Goal: Entertainment & Leisure: Consume media (video, audio)

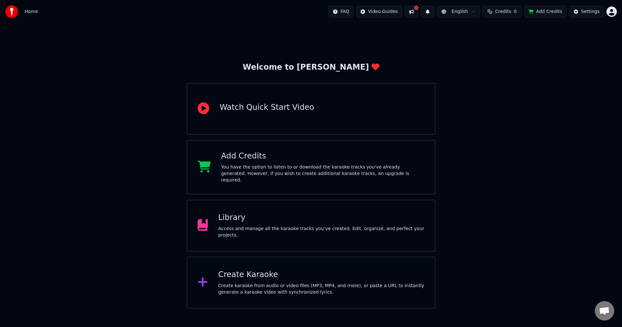
click at [261, 230] on div "Access and manage all the karaoke tracks you’ve created. Edit, organize, and pe…" at bounding box center [321, 231] width 206 height 13
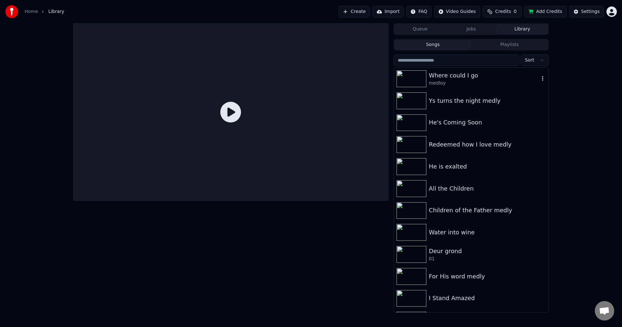
click at [539, 78] on icon "button" at bounding box center [542, 78] width 6 height 5
click at [512, 74] on div "Where could I go" at bounding box center [484, 75] width 110 height 9
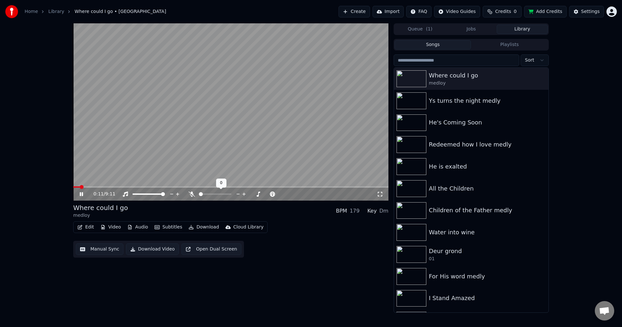
click at [193, 196] on icon at bounding box center [191, 193] width 6 height 5
click at [143, 248] on button "Download Video" at bounding box center [152, 249] width 53 height 12
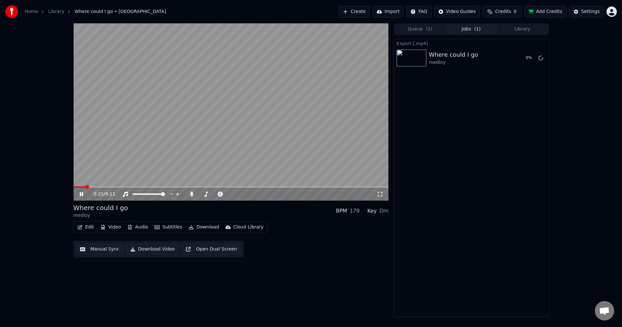
click at [428, 27] on span "( 1 )" at bounding box center [429, 29] width 6 height 6
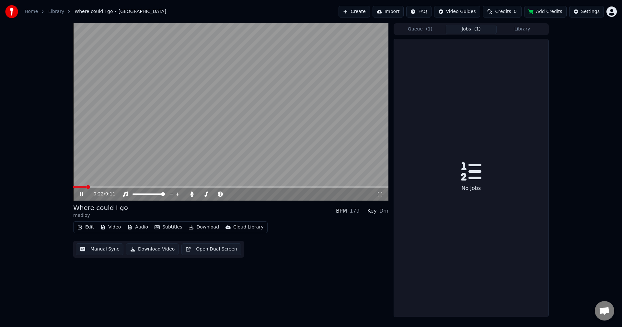
click at [463, 30] on button "Jobs ( 1 )" at bounding box center [471, 29] width 51 height 9
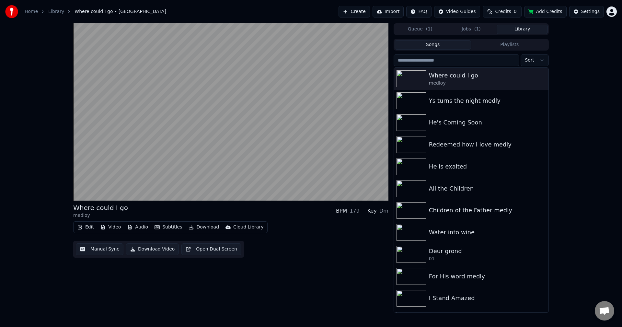
click at [533, 28] on button "Library" at bounding box center [522, 29] width 51 height 9
click at [539, 101] on icon "button" at bounding box center [542, 100] width 6 height 5
click at [499, 97] on div "Ys turns the night medly" at bounding box center [484, 100] width 110 height 9
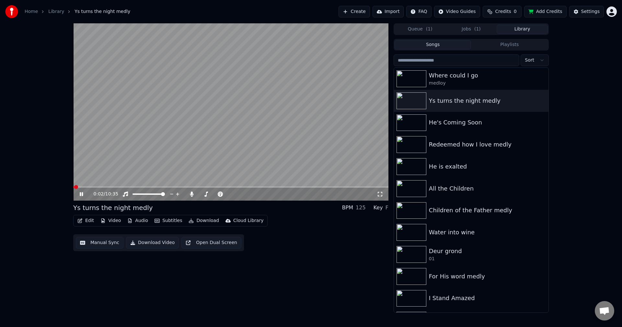
click at [97, 183] on video at bounding box center [230, 111] width 315 height 177
click at [104, 185] on video at bounding box center [230, 111] width 315 height 177
click at [80, 193] on icon at bounding box center [81, 194] width 3 height 4
click at [76, 196] on div "0:02 / 10:35" at bounding box center [231, 194] width 310 height 6
click at [78, 195] on icon at bounding box center [85, 193] width 15 height 5
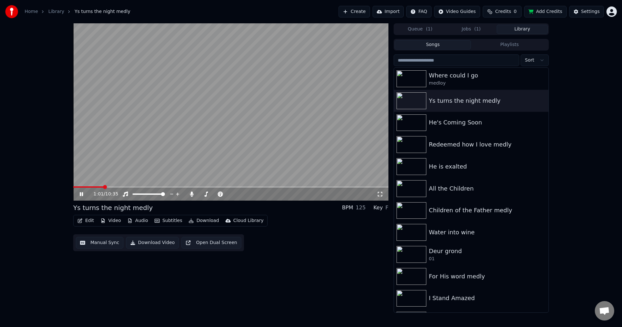
click at [104, 187] on span at bounding box center [230, 186] width 315 height 1
click at [148, 243] on button "Download Video" at bounding box center [152, 243] width 53 height 12
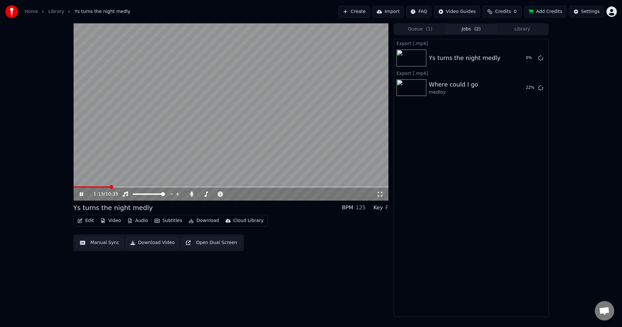
click at [82, 195] on icon at bounding box center [81, 194] width 3 height 4
click at [516, 31] on button "Library" at bounding box center [522, 29] width 51 height 9
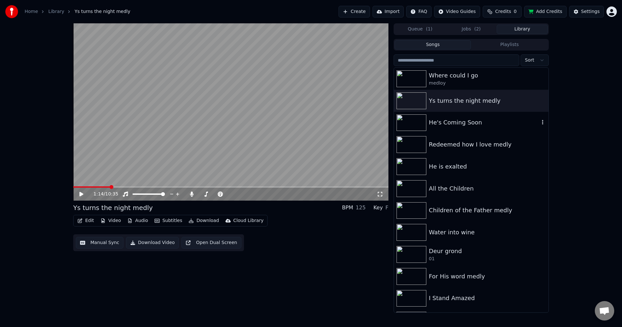
click at [494, 129] on div "He's Coming Soon" at bounding box center [471, 123] width 154 height 22
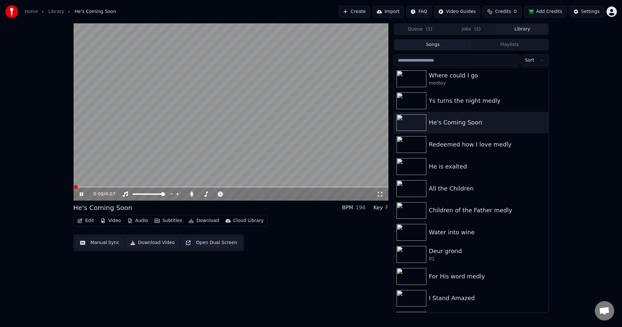
click at [135, 241] on button "Download Video" at bounding box center [152, 243] width 53 height 12
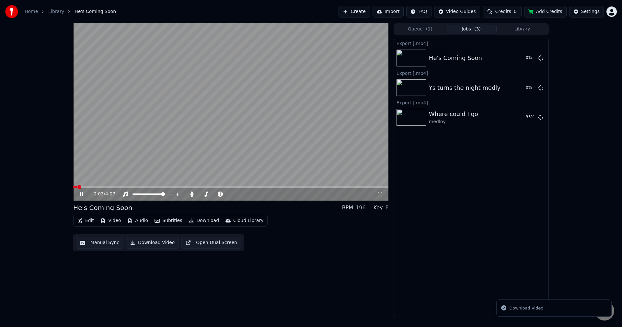
click at [520, 29] on button "Library" at bounding box center [522, 29] width 51 height 9
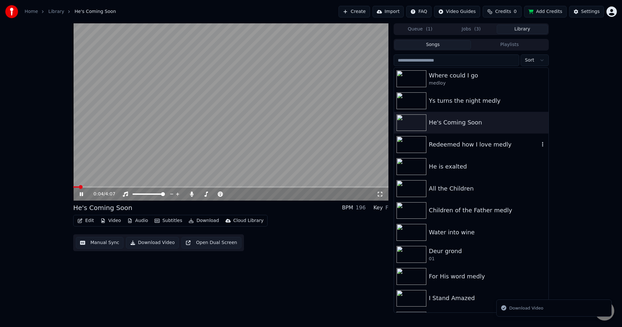
click at [478, 140] on div "Redeemed how I love medly" at bounding box center [484, 144] width 110 height 9
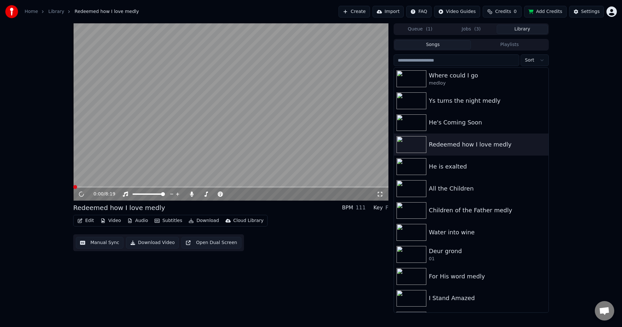
click at [160, 244] on button "Download Video" at bounding box center [152, 243] width 53 height 12
click at [517, 26] on button "Library" at bounding box center [522, 29] width 51 height 9
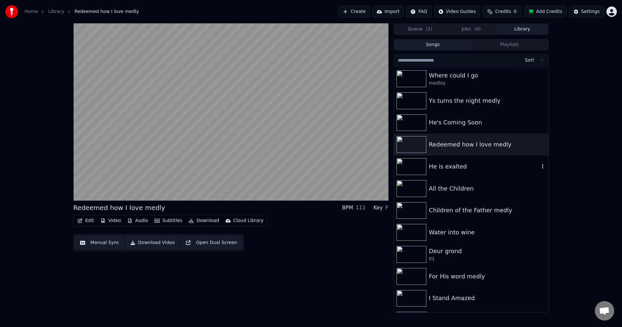
click at [479, 169] on div "He is exalted" at bounding box center [484, 166] width 110 height 9
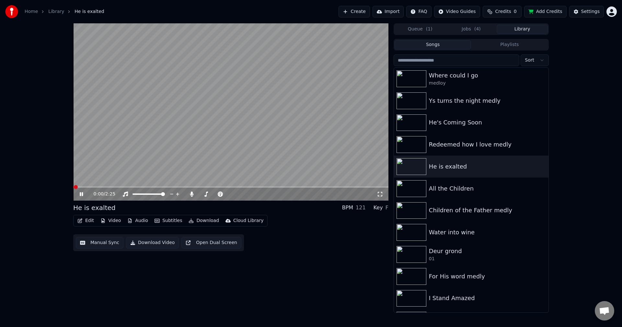
click at [155, 243] on button "Download Video" at bounding box center [152, 243] width 53 height 12
click at [527, 27] on button "Library" at bounding box center [522, 29] width 51 height 9
click at [465, 195] on div "All the Children" at bounding box center [471, 188] width 154 height 22
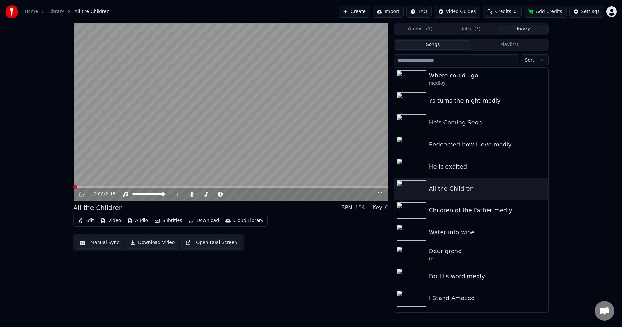
click at [161, 243] on button "Download Video" at bounding box center [152, 243] width 53 height 12
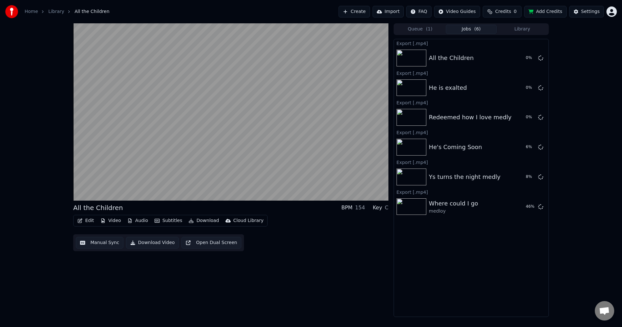
click at [526, 24] on div "Queue ( 1 ) Jobs ( 6 ) Library" at bounding box center [471, 29] width 155 height 12
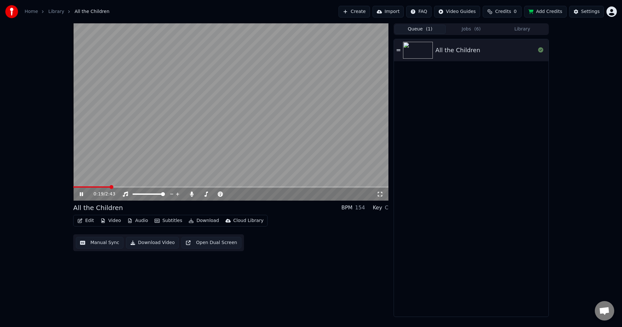
click at [429, 28] on span "( 1 )" at bounding box center [429, 29] width 6 height 6
click at [470, 28] on button "Jobs ( 6 )" at bounding box center [471, 29] width 51 height 9
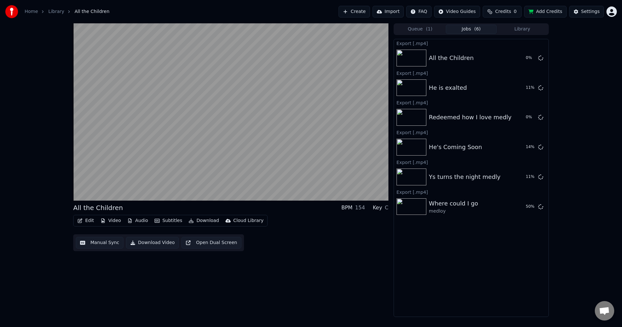
click at [530, 28] on button "Library" at bounding box center [522, 29] width 51 height 9
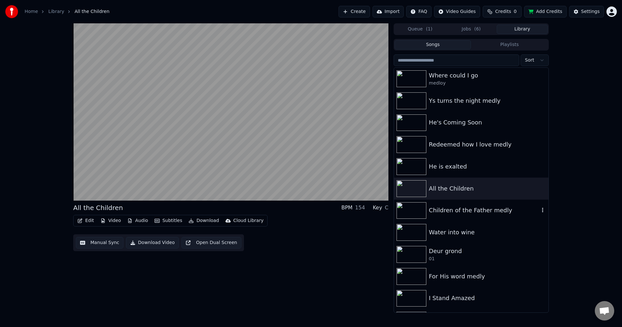
click at [476, 212] on div "Children of the Father medly" at bounding box center [484, 210] width 110 height 9
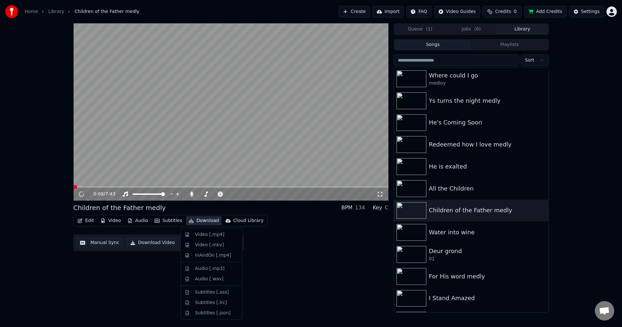
click at [202, 221] on button "Download" at bounding box center [204, 220] width 36 height 9
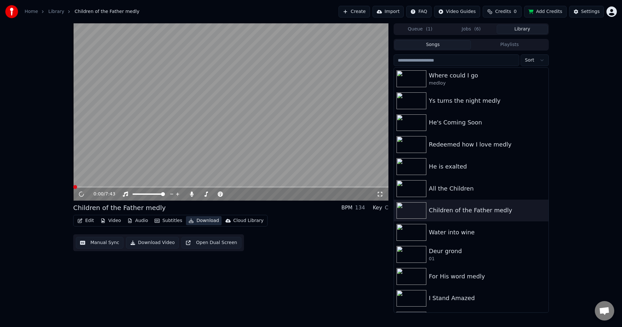
click at [202, 221] on button "Download" at bounding box center [204, 220] width 36 height 9
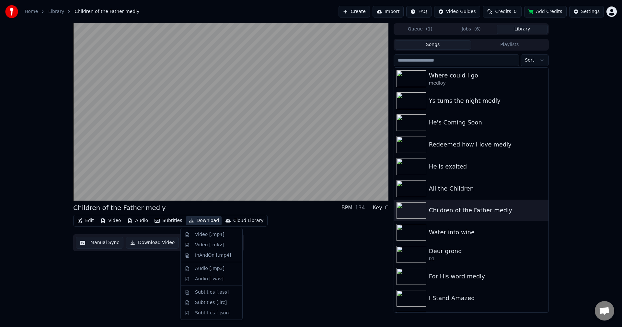
click at [198, 224] on button "Download" at bounding box center [204, 220] width 36 height 9
click at [200, 222] on button "Download" at bounding box center [204, 220] width 36 height 9
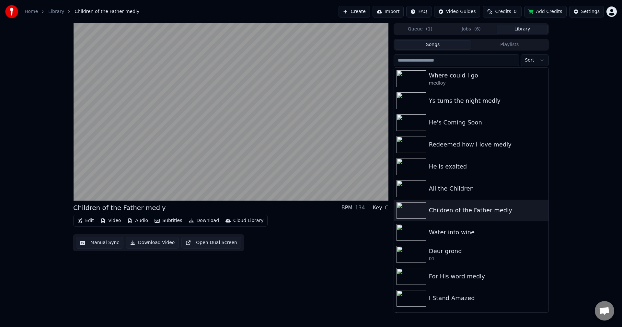
click at [162, 245] on button "Download Video" at bounding box center [152, 243] width 53 height 12
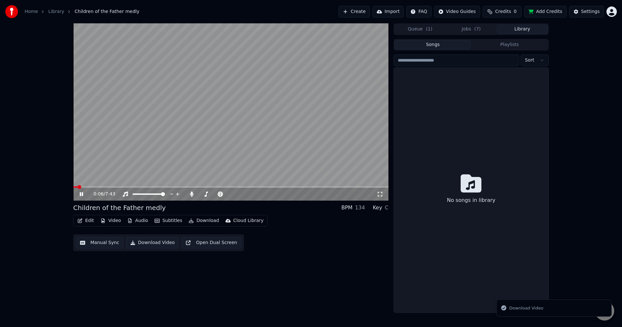
click at [523, 27] on button "Library" at bounding box center [522, 29] width 51 height 9
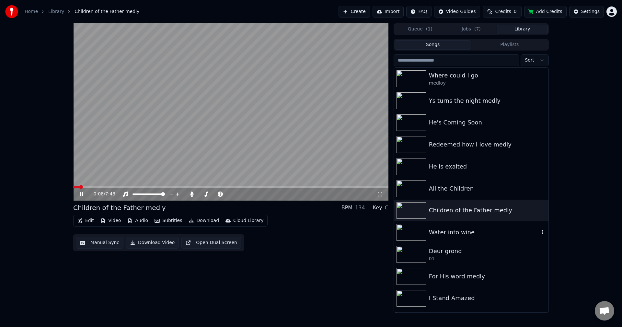
click at [466, 233] on div "Water into wine" at bounding box center [484, 232] width 110 height 9
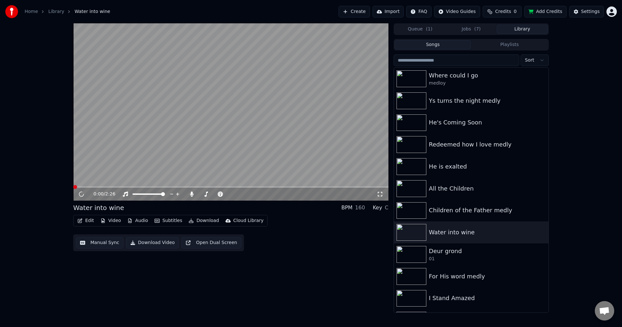
click at [149, 246] on button "Download Video" at bounding box center [152, 243] width 53 height 12
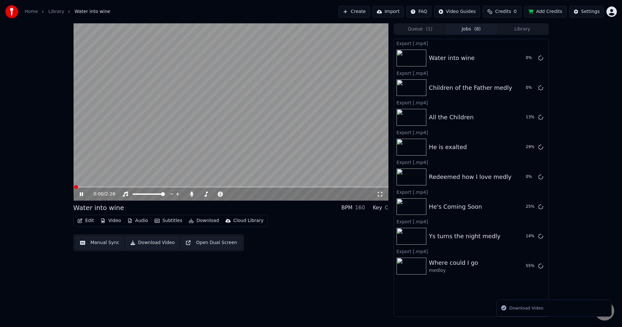
click at [524, 30] on button "Library" at bounding box center [522, 29] width 51 height 9
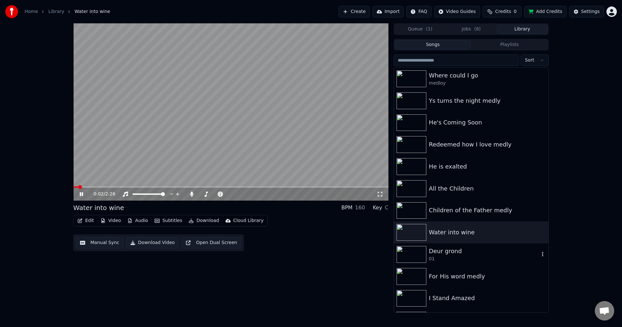
click at [469, 256] on div "01" at bounding box center [484, 259] width 110 height 6
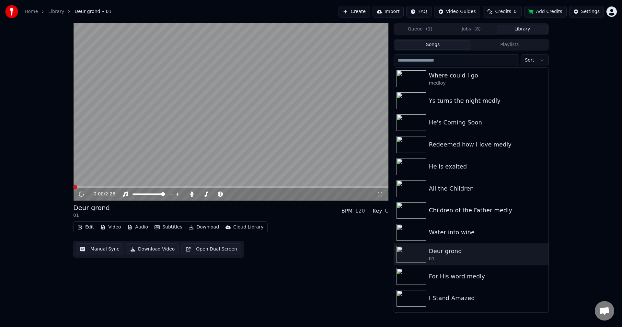
click at [149, 250] on button "Download Video" at bounding box center [152, 249] width 53 height 12
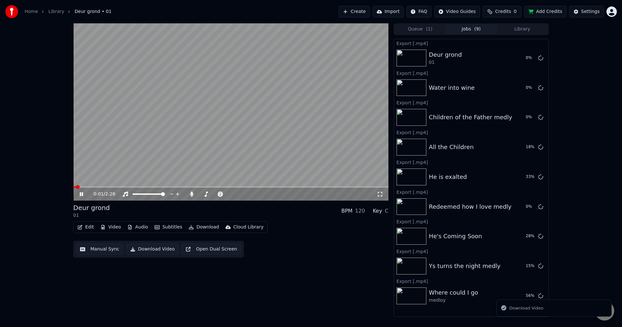
click at [523, 30] on button "Library" at bounding box center [522, 29] width 51 height 9
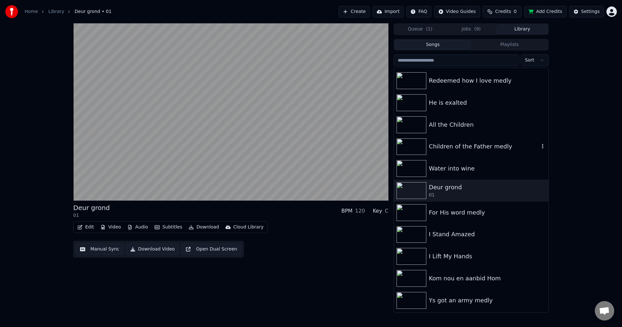
scroll to position [65, 0]
click at [467, 217] on div "For His word medly" at bounding box center [471, 211] width 154 height 22
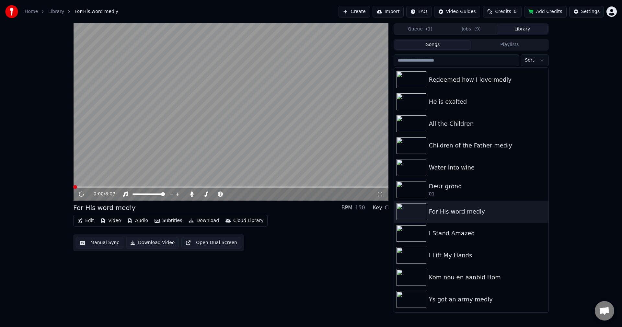
click at [151, 245] on button "Download Video" at bounding box center [152, 243] width 53 height 12
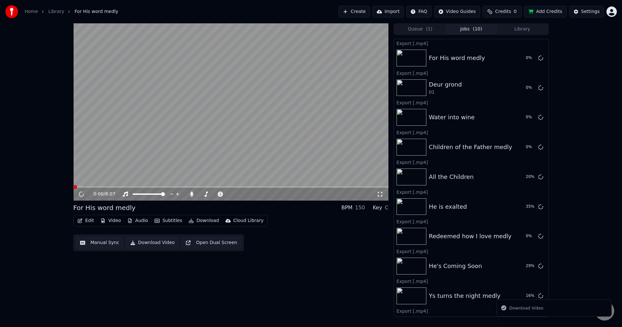
click at [529, 29] on button "Library" at bounding box center [522, 29] width 51 height 9
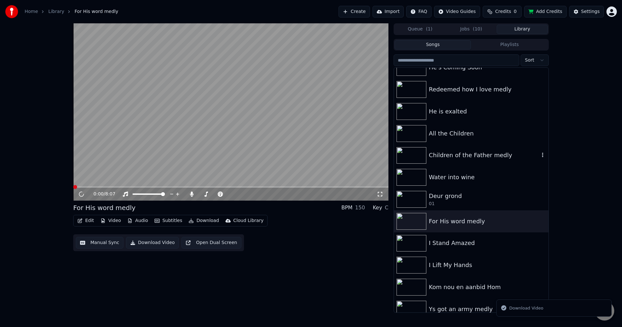
scroll to position [65, 0]
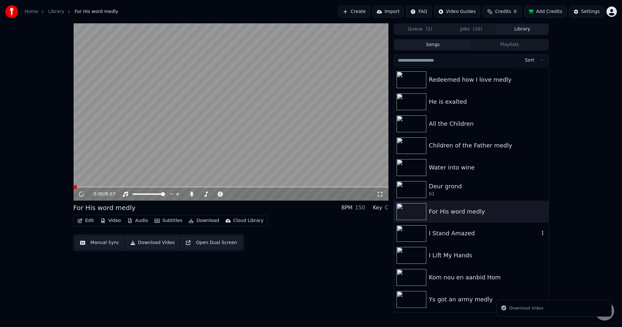
click at [472, 231] on div "I Stand Amazed" at bounding box center [484, 233] width 110 height 9
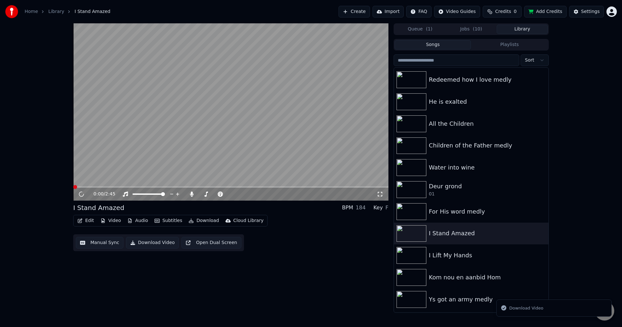
click at [164, 245] on button "Download Video" at bounding box center [152, 243] width 53 height 12
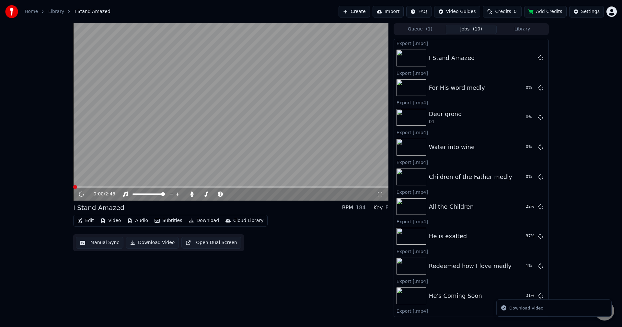
click at [527, 26] on button "Library" at bounding box center [522, 29] width 51 height 9
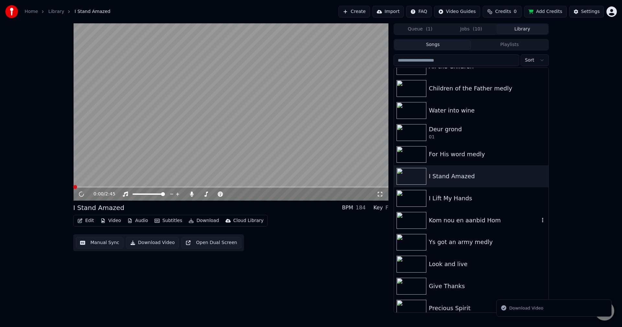
scroll to position [130, 0]
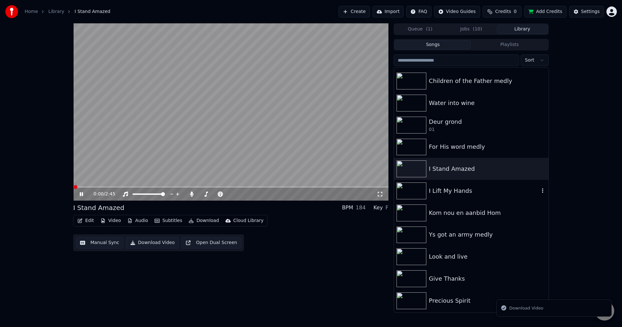
click at [466, 197] on div "I Lift My Hands" at bounding box center [471, 191] width 154 height 22
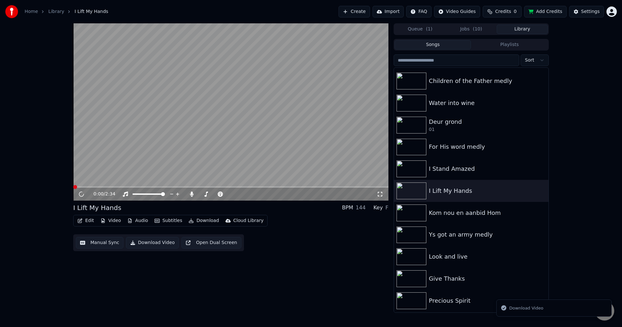
click at [153, 244] on button "Download Video" at bounding box center [152, 243] width 53 height 12
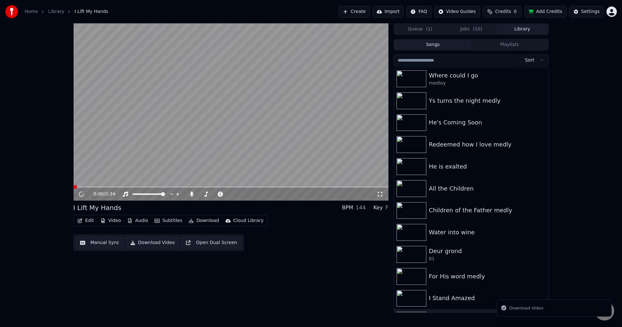
click at [519, 30] on button "Library" at bounding box center [522, 29] width 51 height 9
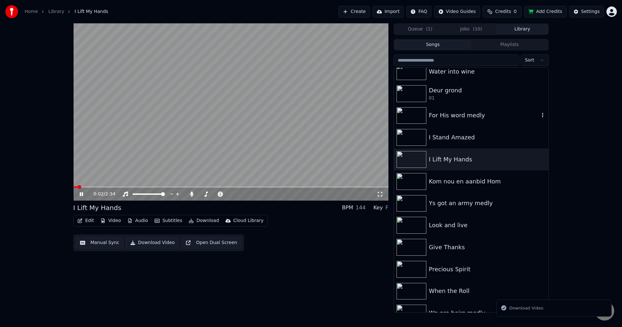
scroll to position [162, 0]
click at [492, 180] on div "Kom nou en aanbid Hom" at bounding box center [484, 180] width 110 height 9
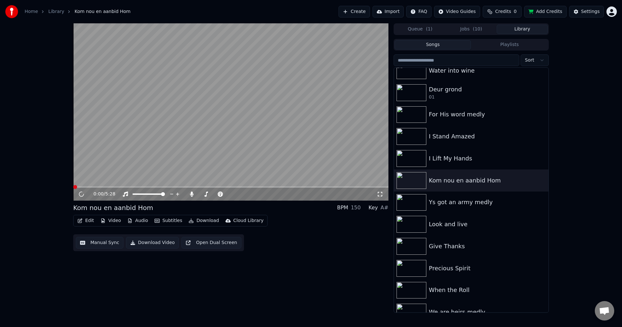
click at [143, 244] on button "Download Video" at bounding box center [152, 243] width 53 height 12
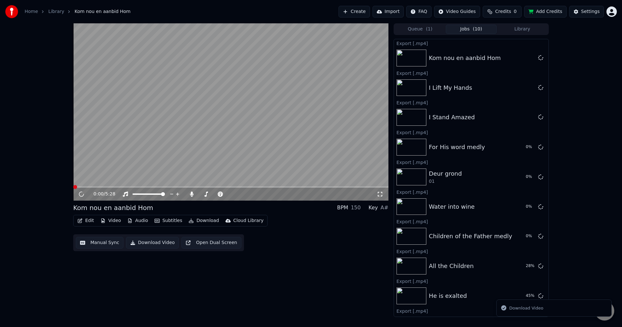
click at [524, 22] on div "Home Library Kom nou en aanbid Hom Create Import FAQ Video Guides Credits 0 Add…" at bounding box center [311, 11] width 622 height 23
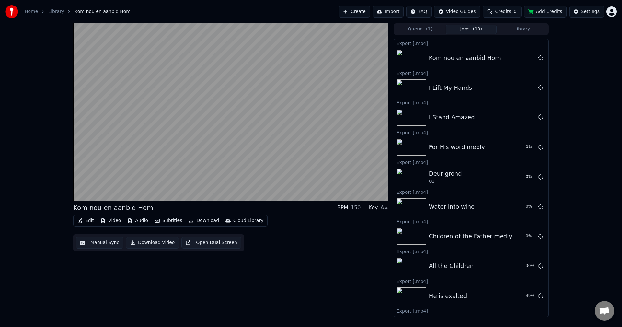
click at [520, 29] on button "Library" at bounding box center [522, 29] width 51 height 9
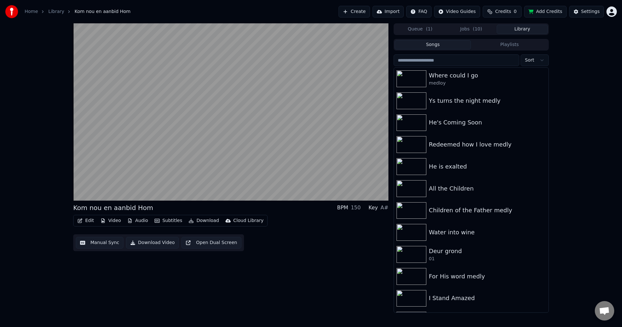
click at [415, 29] on button "Queue ( 1 )" at bounding box center [419, 29] width 51 height 9
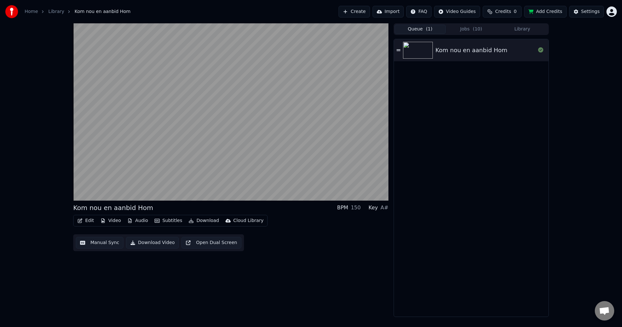
click at [524, 28] on button "Library" at bounding box center [522, 29] width 51 height 9
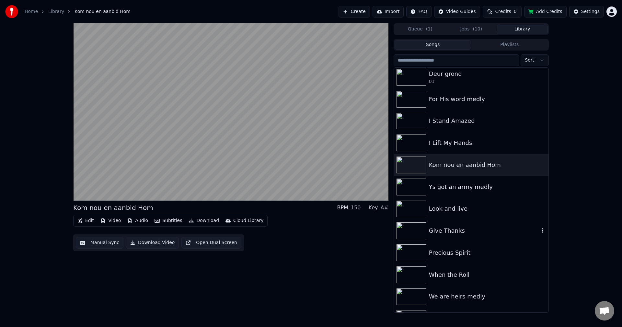
scroll to position [194, 0]
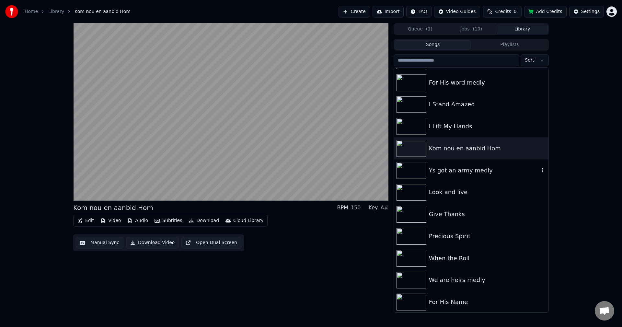
click at [500, 171] on div "Ys got an army medly" at bounding box center [484, 170] width 110 height 9
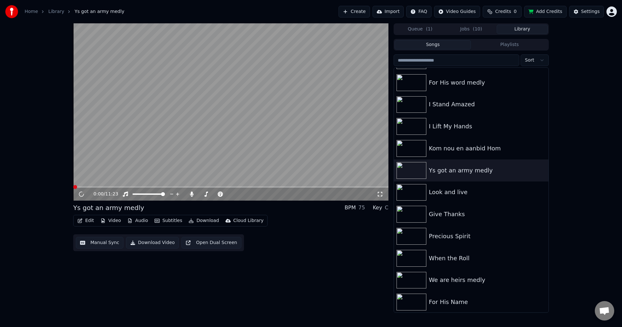
click at [153, 245] on button "Download Video" at bounding box center [152, 243] width 53 height 12
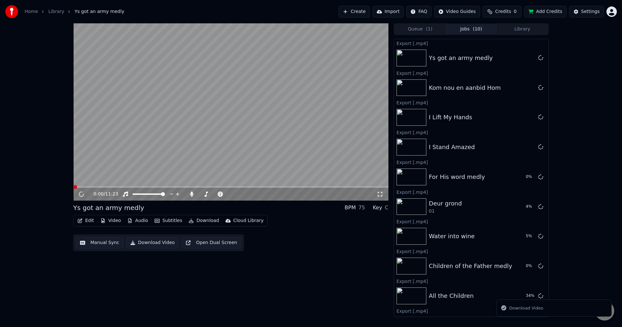
click at [512, 29] on button "Library" at bounding box center [522, 29] width 51 height 9
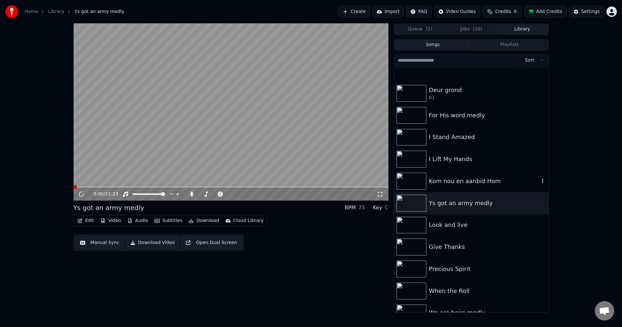
scroll to position [194, 0]
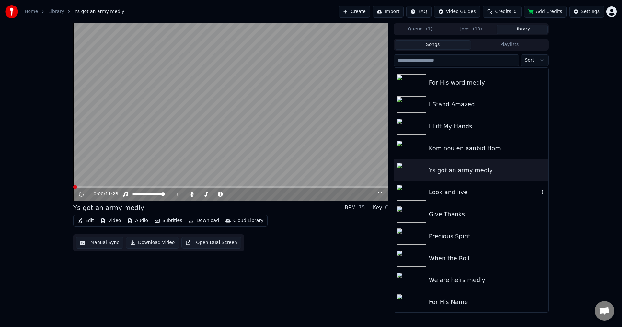
click at [478, 194] on div "Look and live" at bounding box center [484, 192] width 110 height 9
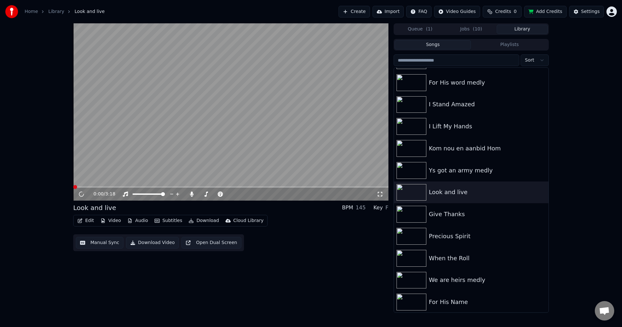
click at [153, 244] on button "Download Video" at bounding box center [152, 243] width 53 height 12
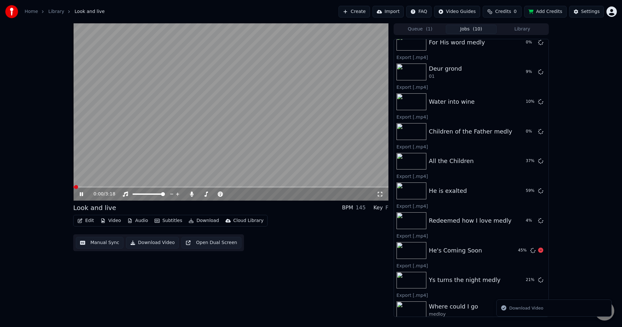
scroll to position [168, 0]
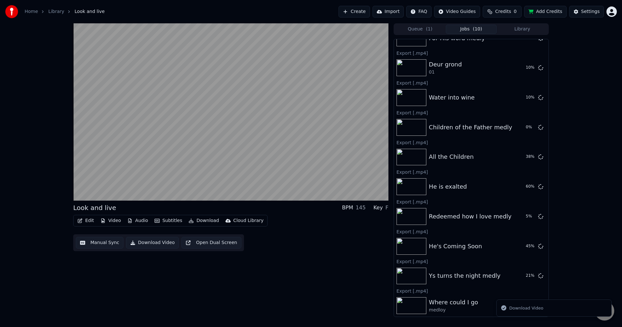
click at [528, 27] on button "Library" at bounding box center [522, 29] width 51 height 9
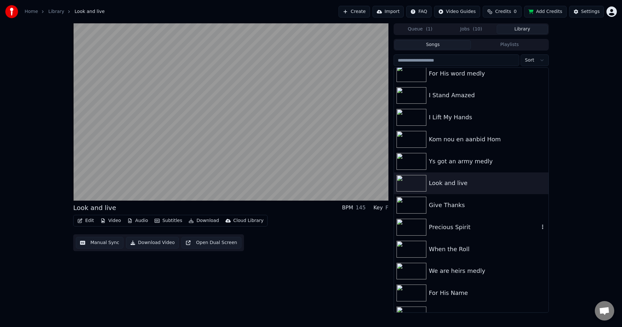
scroll to position [259, 0]
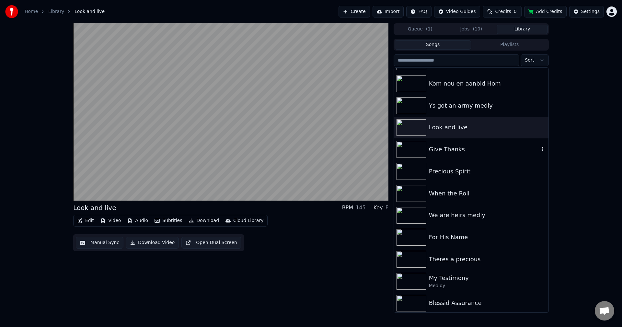
click at [475, 153] on div "Give Thanks" at bounding box center [484, 149] width 110 height 9
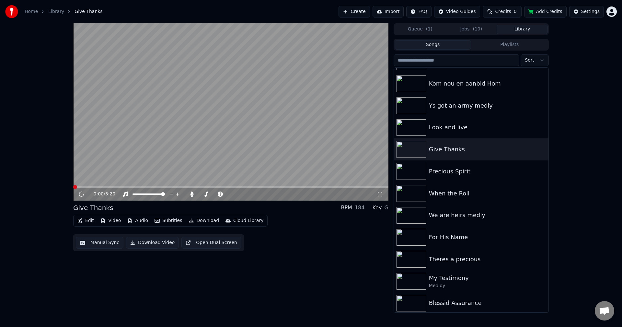
click at [161, 243] on button "Download Video" at bounding box center [152, 243] width 53 height 12
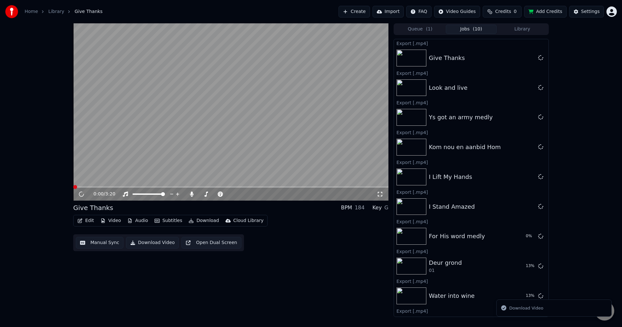
click at [525, 30] on button "Library" at bounding box center [522, 29] width 51 height 9
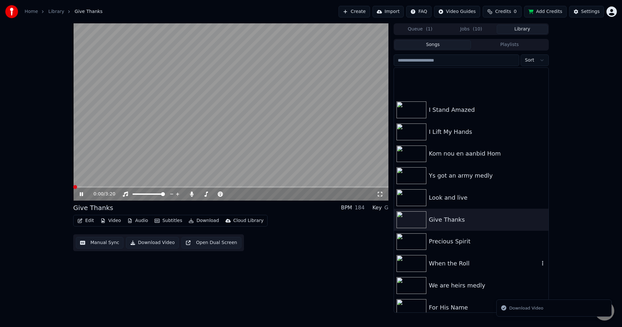
scroll to position [291, 0]
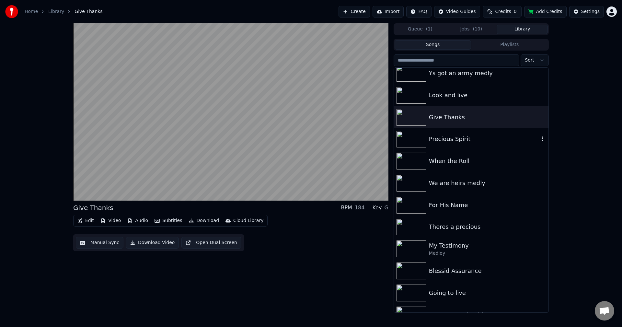
click at [467, 141] on div "Precious Spirit" at bounding box center [484, 138] width 110 height 9
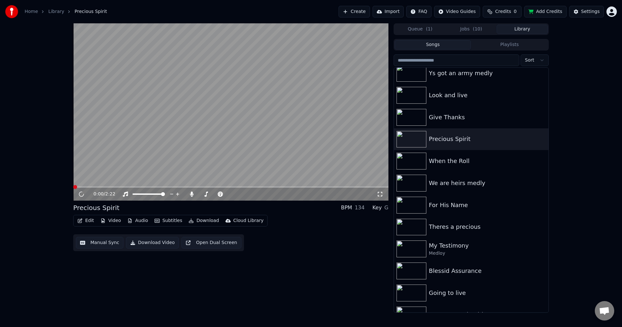
click at [143, 242] on button "Download Video" at bounding box center [152, 243] width 53 height 12
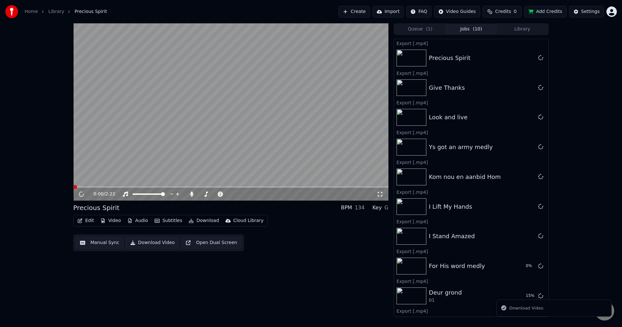
click at [534, 28] on button "Library" at bounding box center [522, 29] width 51 height 9
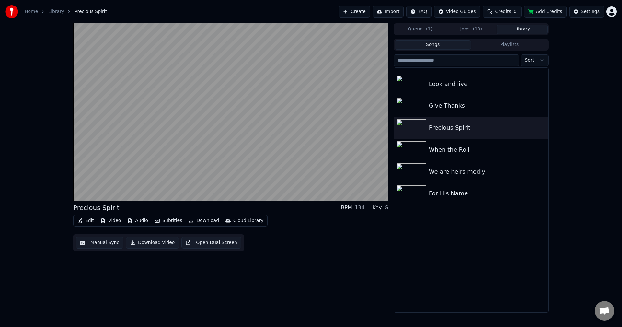
scroll to position [321, 0]
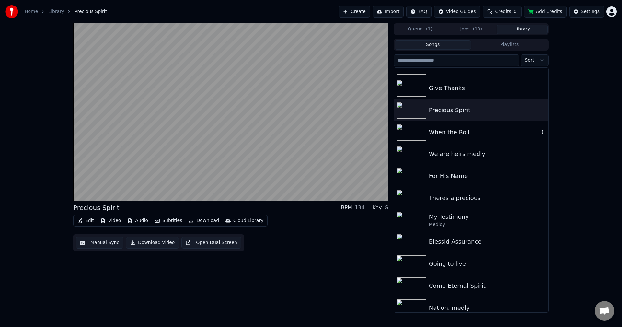
click at [476, 128] on div "When the Roll" at bounding box center [484, 132] width 110 height 9
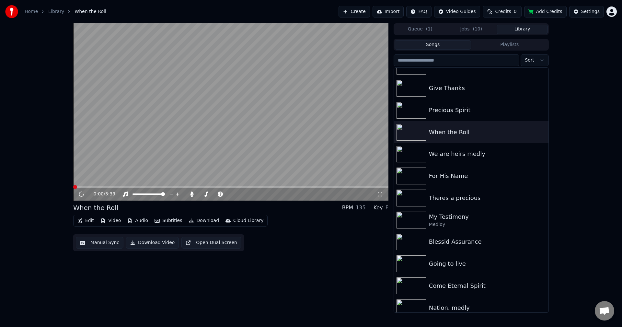
click at [135, 244] on button "Download Video" at bounding box center [152, 243] width 53 height 12
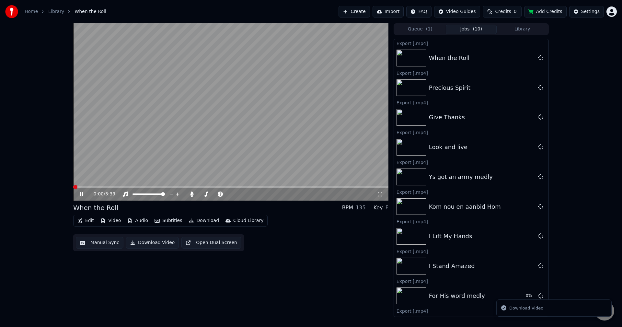
click at [508, 29] on button "Library" at bounding box center [522, 29] width 51 height 9
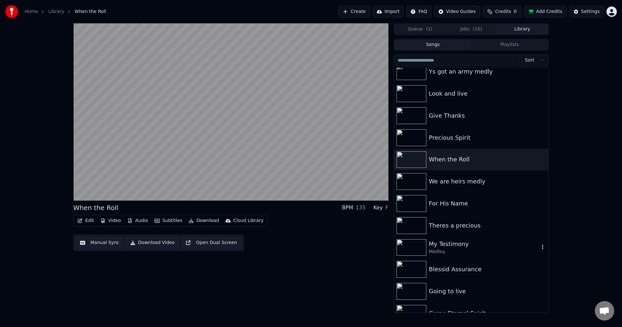
scroll to position [288, 0]
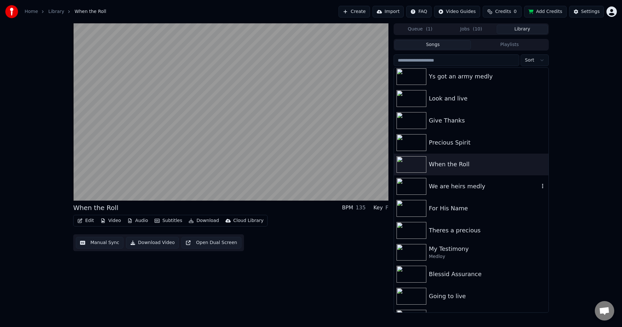
click at [494, 187] on div "We are heirs medly" at bounding box center [484, 186] width 110 height 9
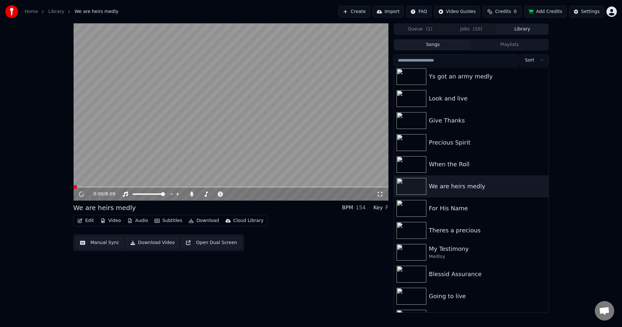
click at [161, 244] on button "Download Video" at bounding box center [152, 243] width 53 height 12
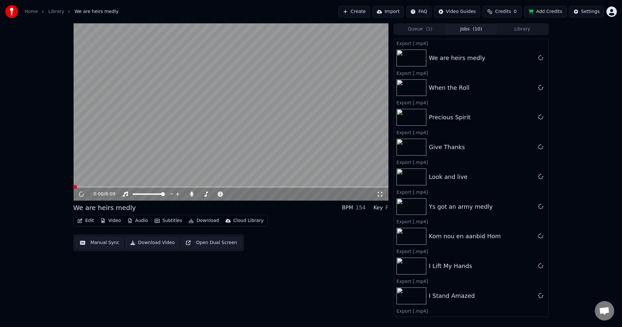
click at [523, 32] on button "Library" at bounding box center [522, 29] width 51 height 9
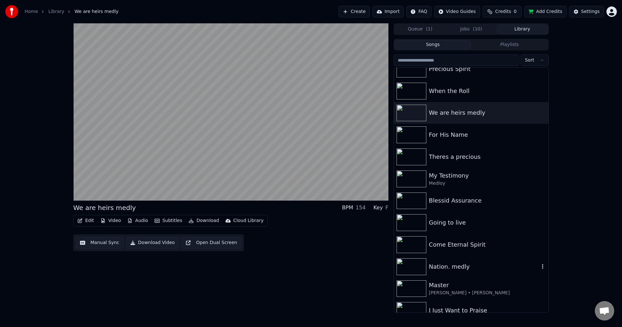
scroll to position [353, 0]
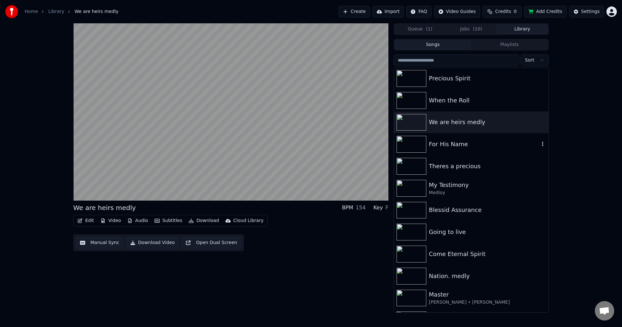
click at [503, 147] on div "For His Name" at bounding box center [484, 144] width 110 height 9
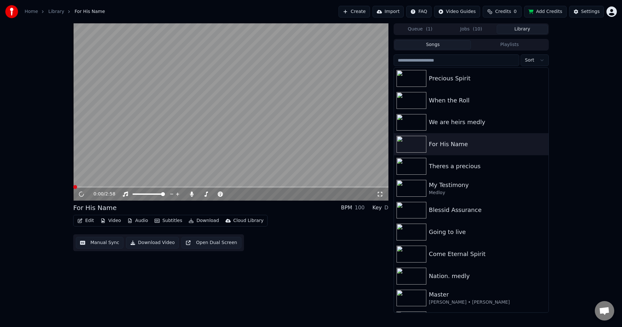
click at [161, 243] on button "Download Video" at bounding box center [152, 243] width 53 height 12
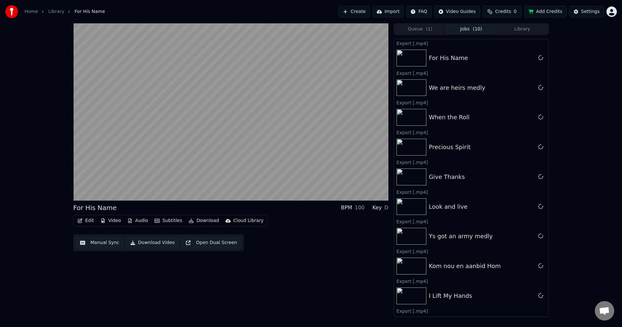
click at [536, 27] on button "Library" at bounding box center [522, 29] width 51 height 9
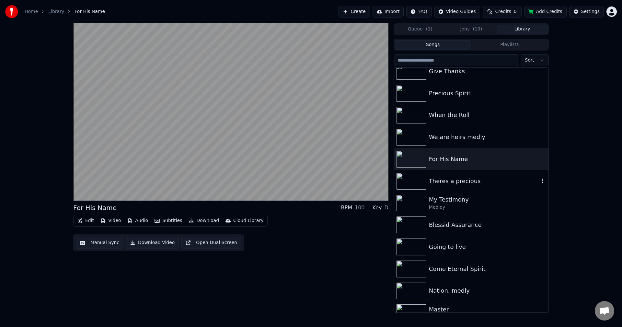
scroll to position [421, 0]
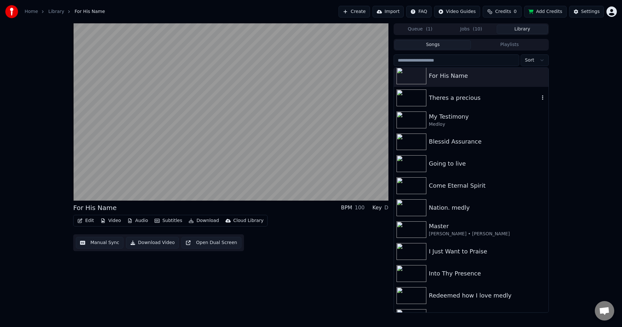
click at [496, 96] on div "Theres a precious" at bounding box center [484, 97] width 110 height 9
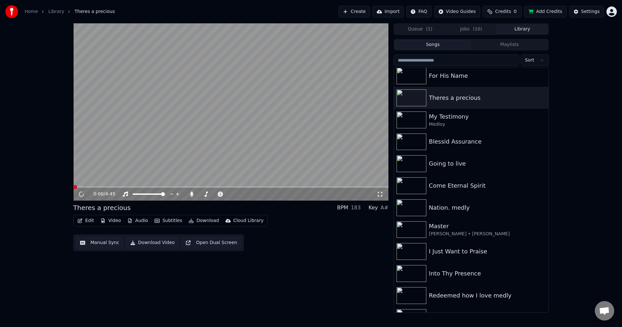
click at [160, 245] on button "Download Video" at bounding box center [152, 243] width 53 height 12
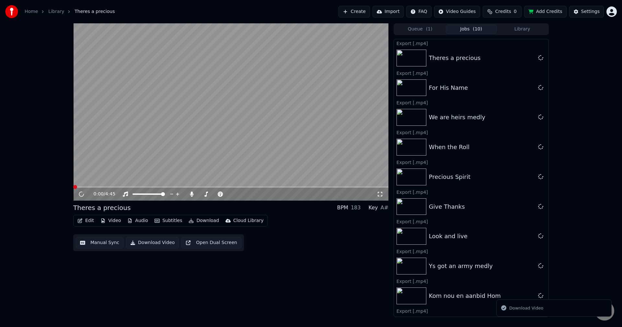
click at [520, 26] on button "Library" at bounding box center [522, 29] width 51 height 9
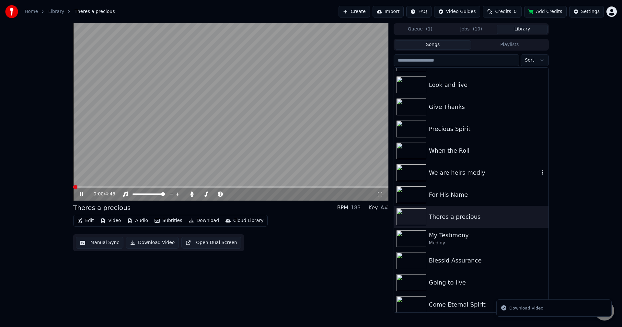
scroll to position [389, 0]
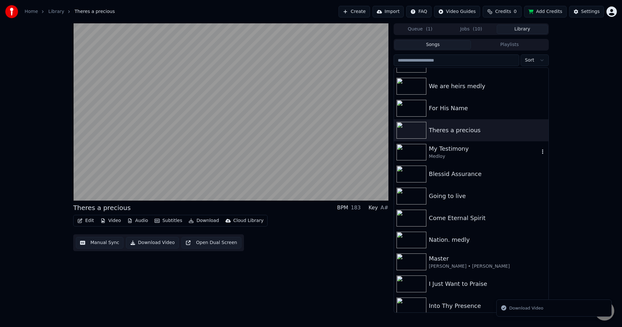
click at [483, 150] on div "My Testimony" at bounding box center [484, 148] width 110 height 9
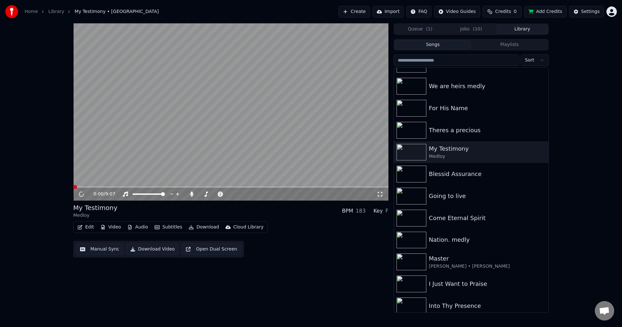
click at [145, 251] on button "Download Video" at bounding box center [152, 249] width 53 height 12
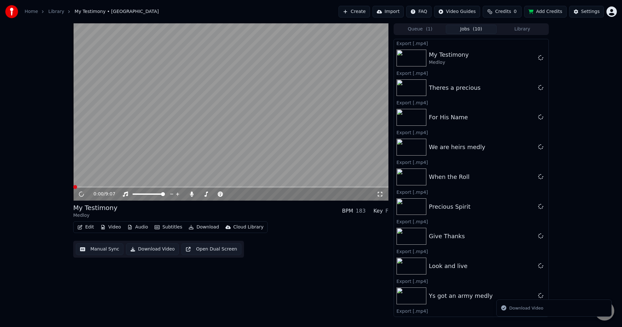
click at [530, 22] on div "Home Library My Testimony • Medloy Create Import FAQ Video Guides Credits 0 Add…" at bounding box center [311, 11] width 622 height 23
click at [524, 28] on button "Library" at bounding box center [522, 29] width 51 height 9
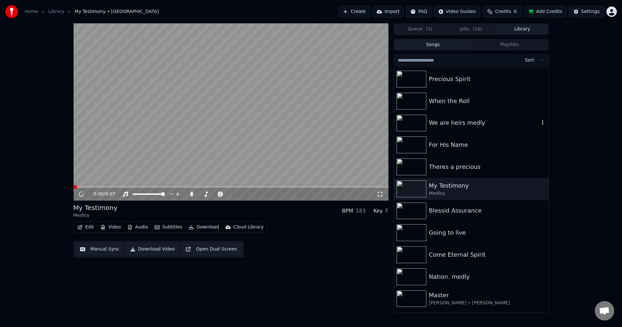
scroll to position [356, 0]
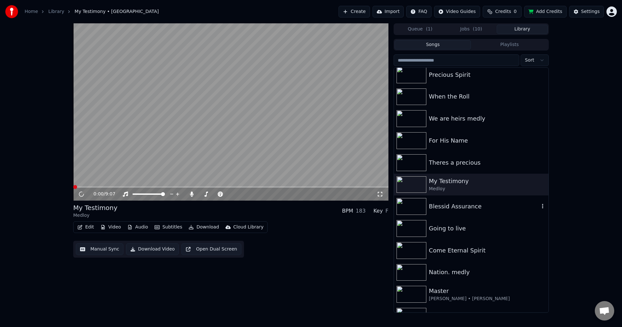
click at [489, 206] on div "Blessid Assurance" at bounding box center [484, 206] width 110 height 9
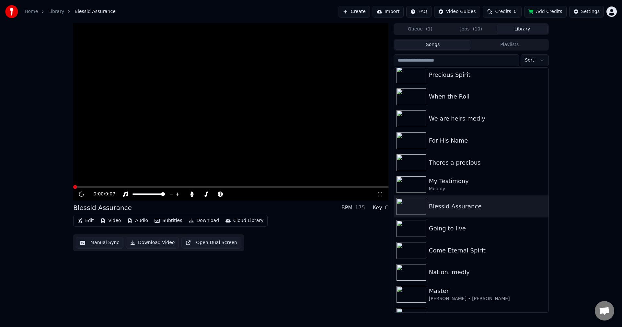
click at [155, 242] on button "Download Video" at bounding box center [152, 243] width 53 height 12
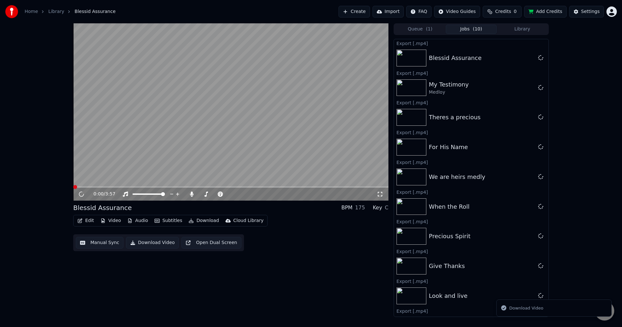
click at [512, 31] on button "Library" at bounding box center [522, 29] width 51 height 9
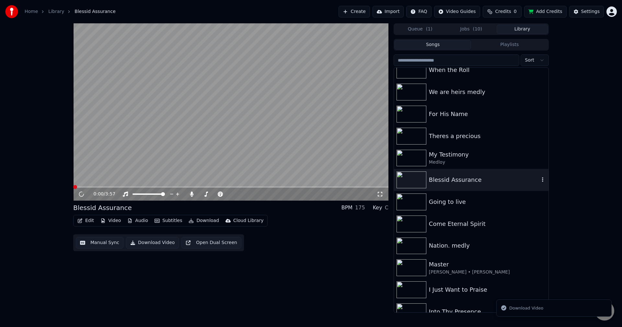
scroll to position [547, 0]
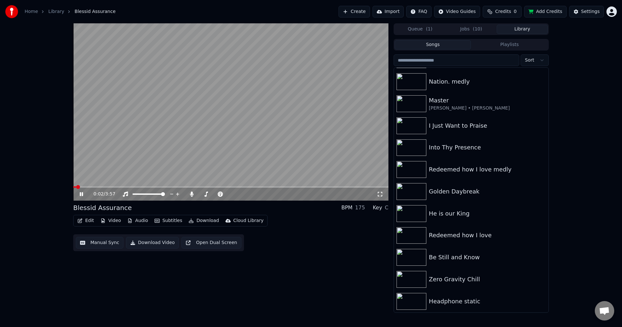
click at [81, 193] on icon at bounding box center [81, 194] width 3 height 4
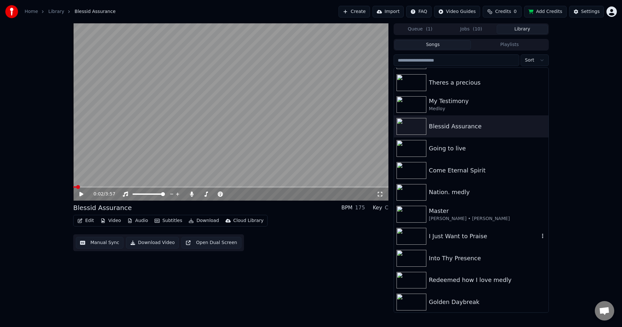
scroll to position [418, 0]
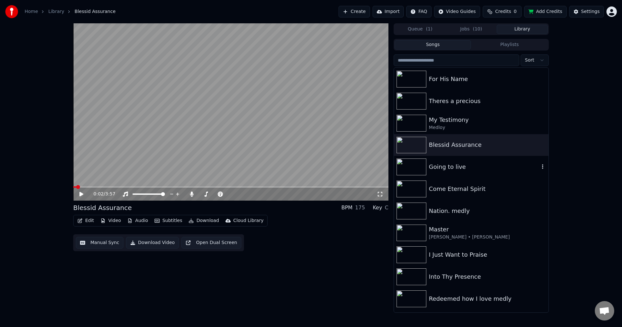
click at [477, 167] on div "Going to live" at bounding box center [484, 166] width 110 height 9
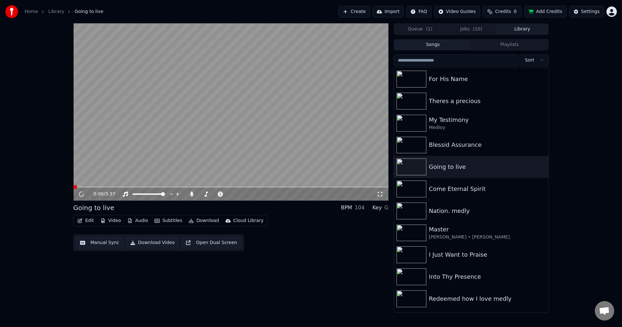
click at [154, 246] on button "Download Video" at bounding box center [152, 243] width 53 height 12
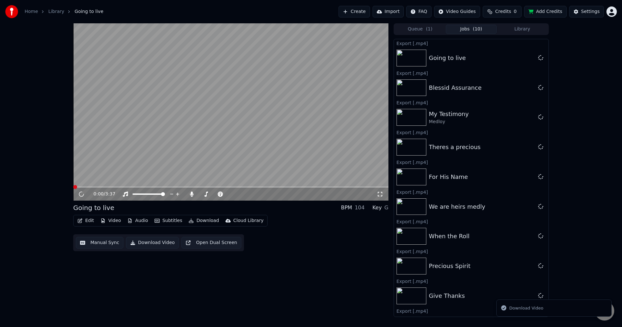
click at [529, 29] on button "Library" at bounding box center [522, 29] width 51 height 9
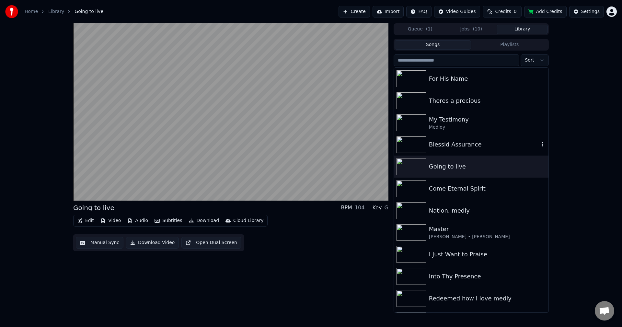
scroll to position [385, 0]
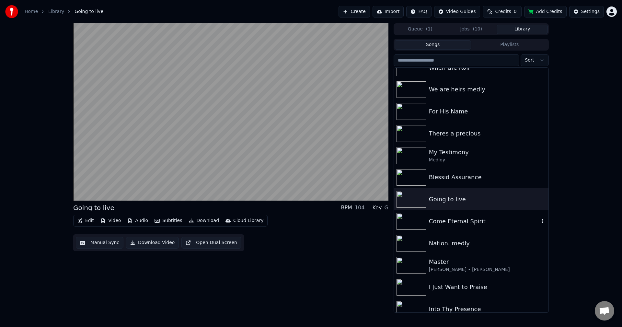
click at [473, 220] on div "Come Eternal Spirit" at bounding box center [484, 221] width 110 height 9
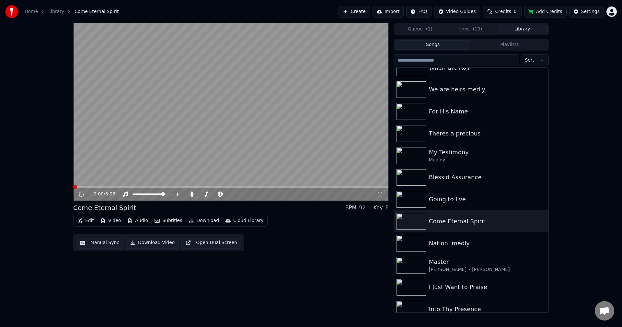
click at [151, 243] on button "Download Video" at bounding box center [152, 243] width 53 height 12
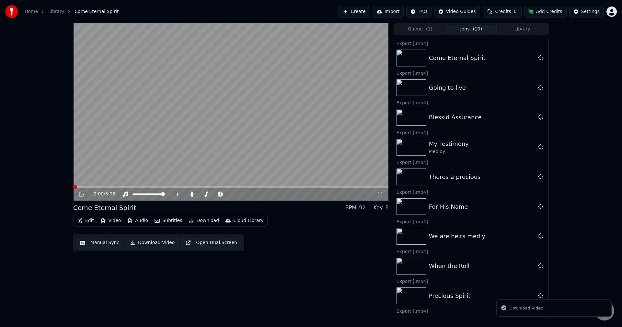
click at [528, 25] on button "Library" at bounding box center [522, 29] width 51 height 9
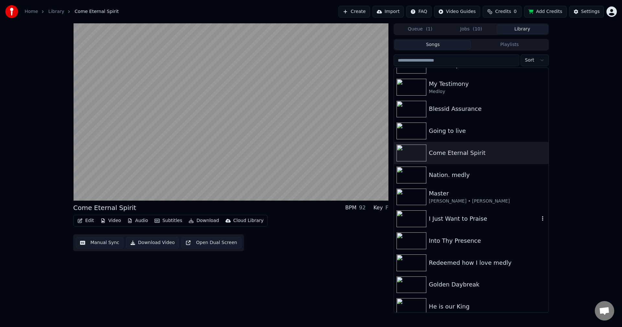
scroll to position [450, 0]
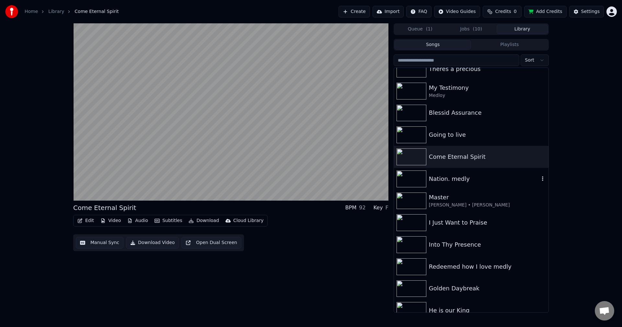
click at [469, 181] on div "Nation. medly" at bounding box center [484, 178] width 110 height 9
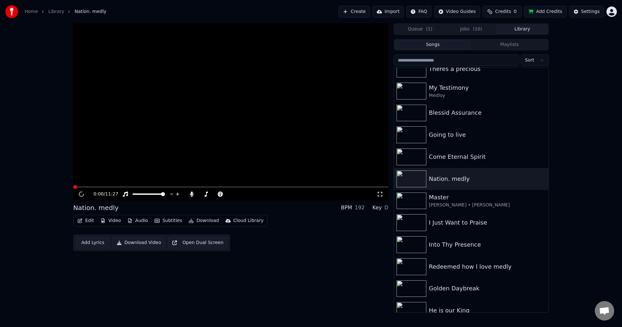
click at [142, 242] on button "Download Video" at bounding box center [138, 243] width 53 height 12
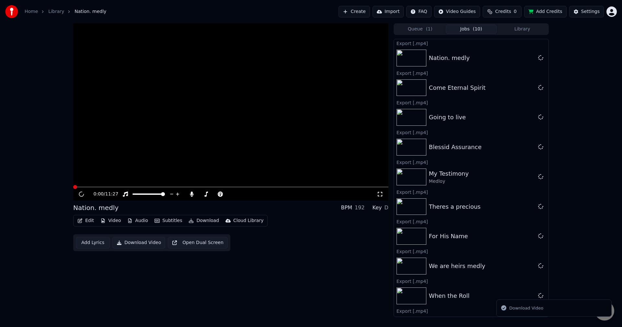
click at [513, 26] on button "Library" at bounding box center [522, 29] width 51 height 9
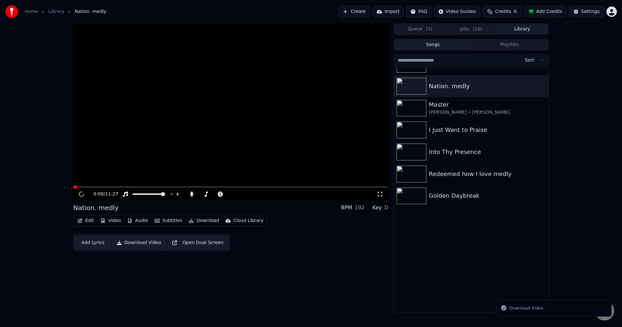
scroll to position [547, 0]
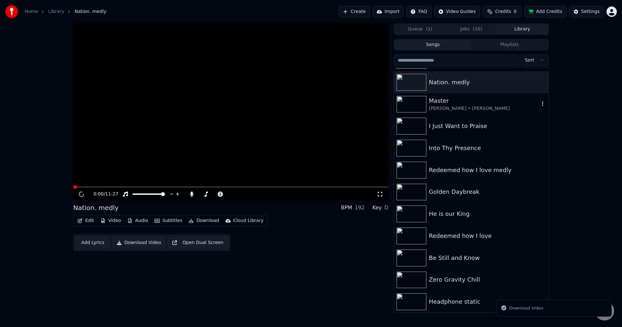
click at [487, 101] on div "Master" at bounding box center [484, 100] width 110 height 9
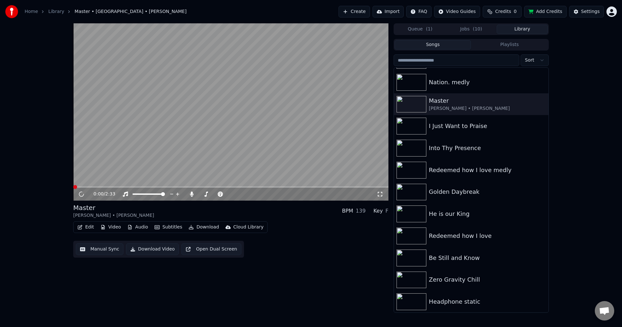
click at [152, 248] on button "Download Video" at bounding box center [152, 249] width 53 height 12
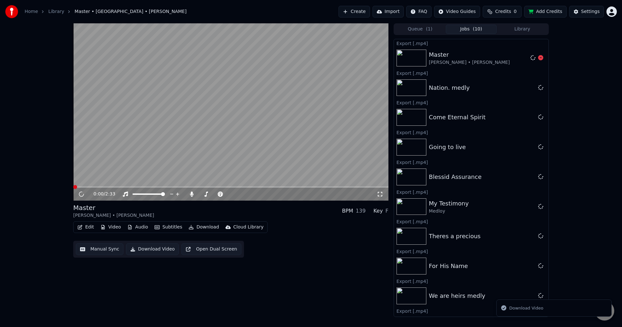
click at [522, 29] on button "Library" at bounding box center [522, 29] width 51 height 9
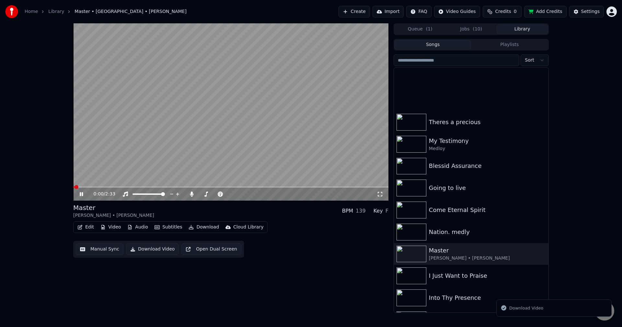
scroll to position [518, 0]
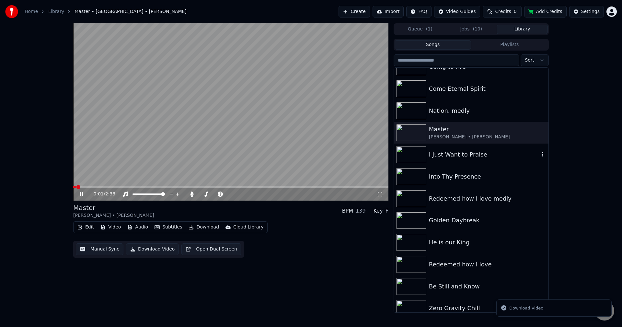
click at [470, 154] on div "I Just Want to Praise" at bounding box center [484, 154] width 110 height 9
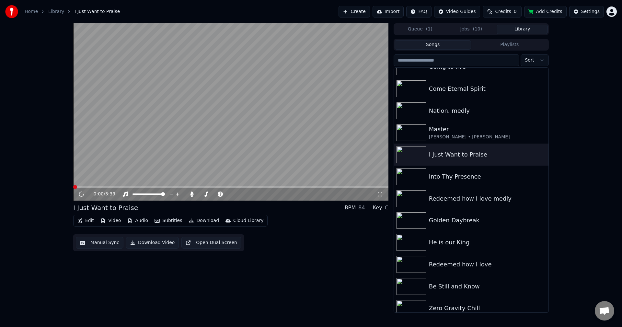
click at [160, 244] on button "Download Video" at bounding box center [152, 243] width 53 height 12
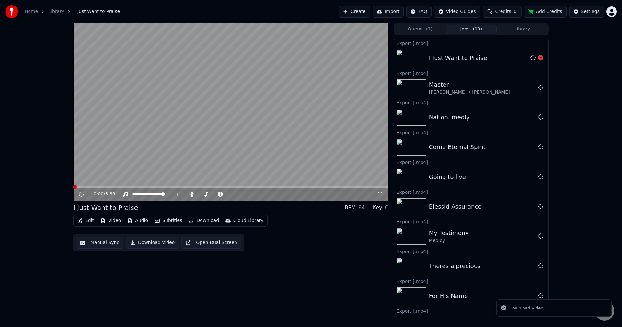
click at [522, 30] on button "Library" at bounding box center [522, 29] width 51 height 9
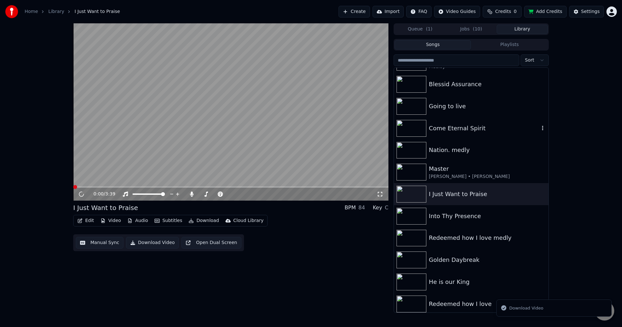
scroll to position [486, 0]
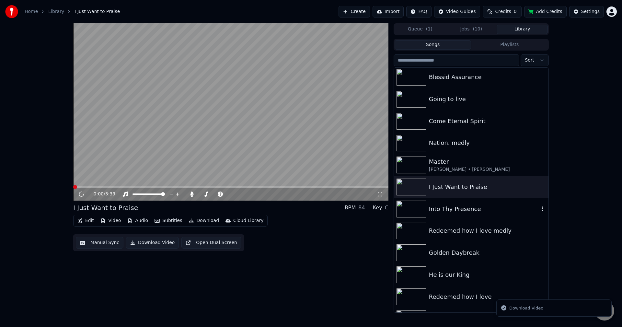
click at [466, 215] on div "Into Thy Presence" at bounding box center [471, 209] width 154 height 22
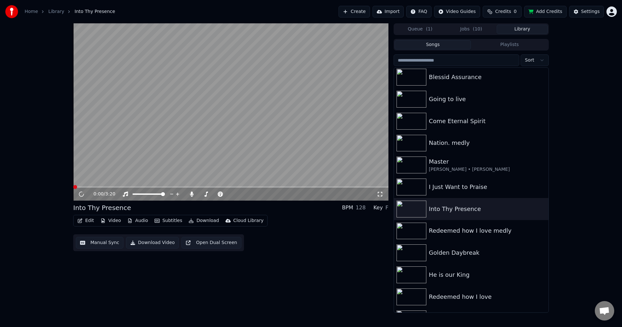
click at [155, 243] on button "Download Video" at bounding box center [152, 243] width 53 height 12
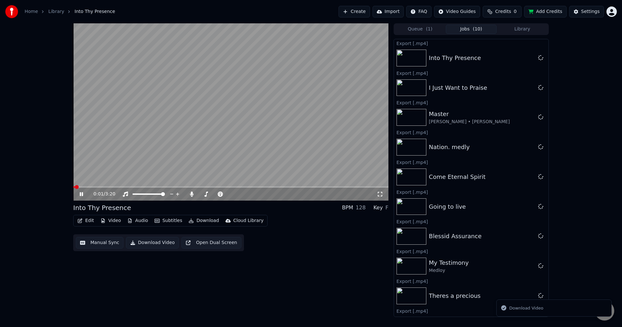
click at [529, 27] on button "Library" at bounding box center [522, 29] width 51 height 9
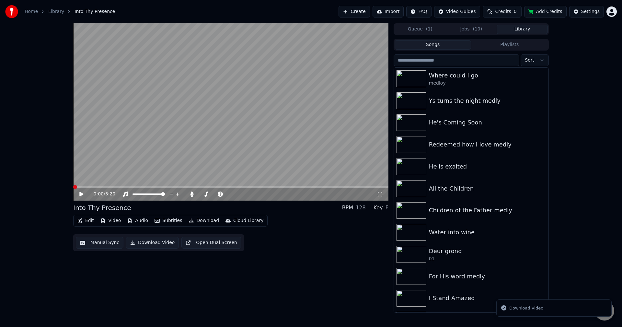
click at [479, 29] on span "( 10 )" at bounding box center [477, 29] width 9 height 6
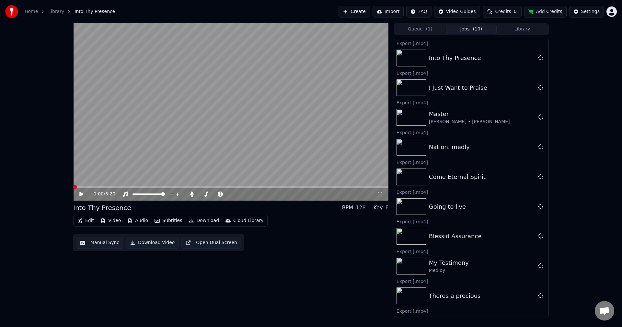
click at [81, 194] on icon at bounding box center [81, 194] width 4 height 5
click at [82, 194] on icon at bounding box center [81, 194] width 3 height 4
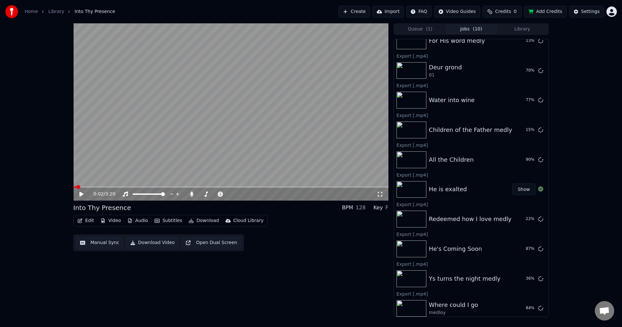
scroll to position [584, 0]
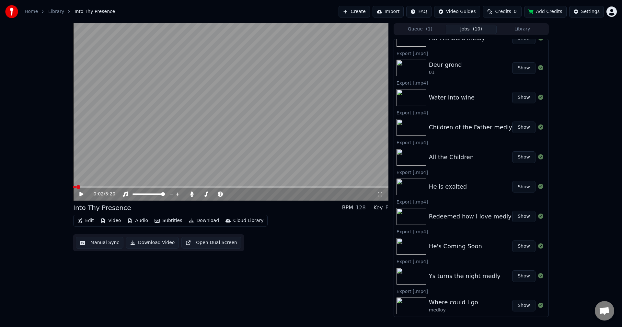
click at [529, 30] on button "Library" at bounding box center [522, 29] width 51 height 9
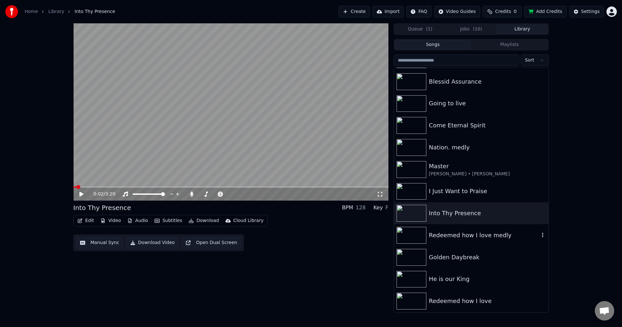
scroll to position [486, 0]
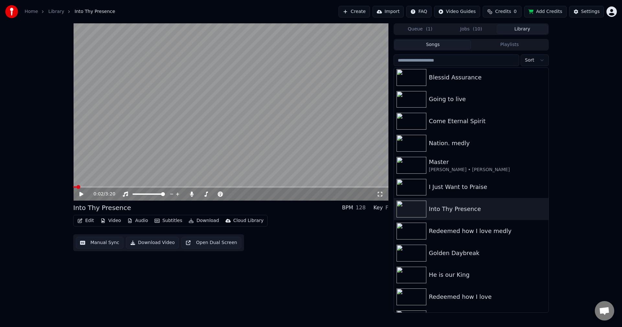
click at [194, 220] on button "Download" at bounding box center [204, 220] width 36 height 9
click at [162, 243] on button "Download Video" at bounding box center [152, 243] width 53 height 12
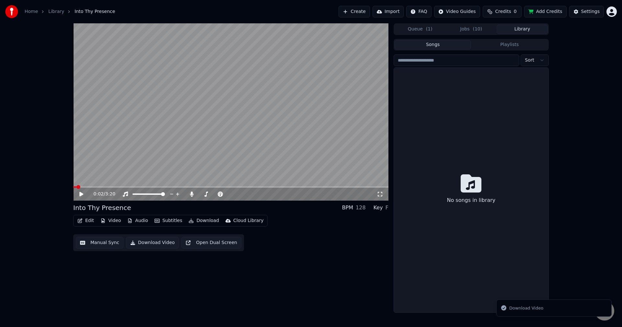
click at [520, 31] on button "Library" at bounding box center [522, 29] width 51 height 9
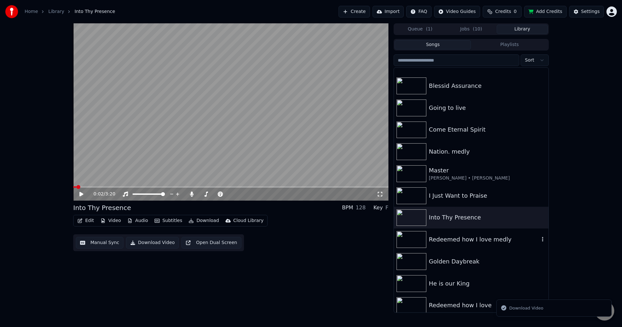
scroll to position [547, 0]
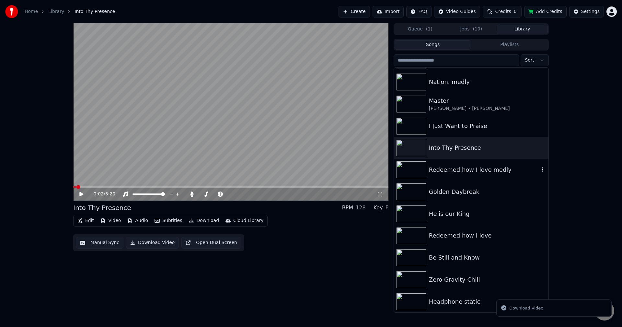
click at [482, 171] on div "Redeemed how I love medly" at bounding box center [484, 169] width 110 height 9
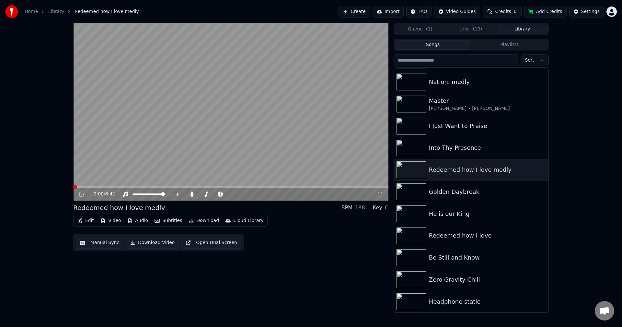
click at [151, 243] on button "Download Video" at bounding box center [152, 243] width 53 height 12
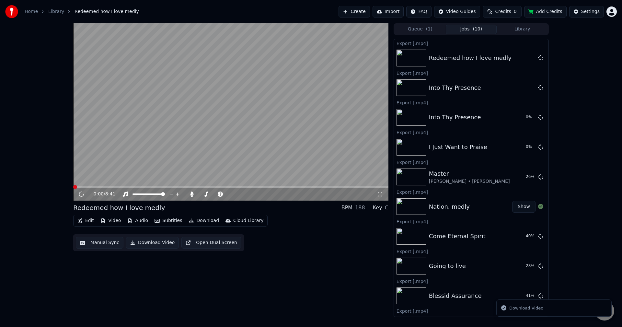
click at [531, 28] on button "Library" at bounding box center [522, 29] width 51 height 9
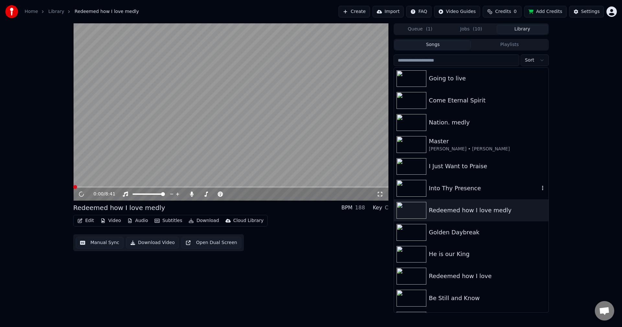
scroll to position [547, 0]
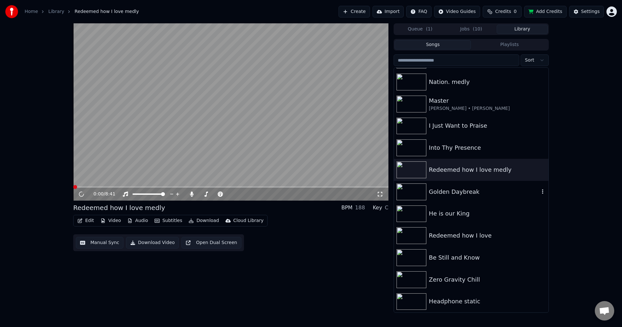
click at [484, 195] on div "Golden Daybreak" at bounding box center [484, 191] width 110 height 9
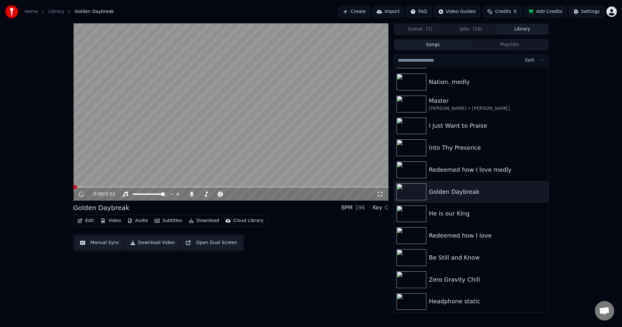
click at [138, 244] on button "Download Video" at bounding box center [152, 243] width 53 height 12
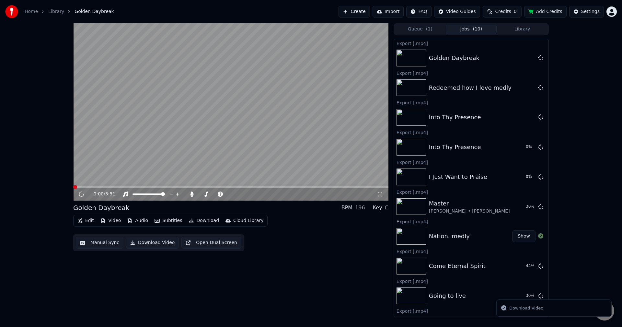
click at [531, 29] on button "Library" at bounding box center [522, 29] width 51 height 9
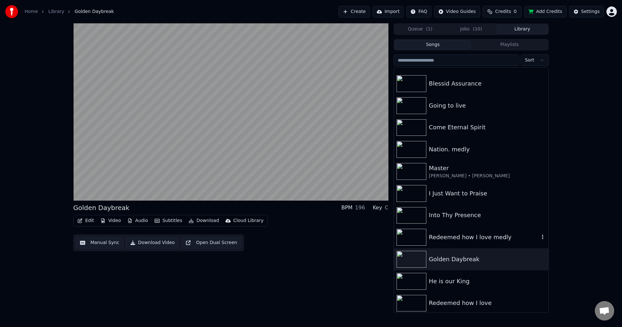
scroll to position [547, 0]
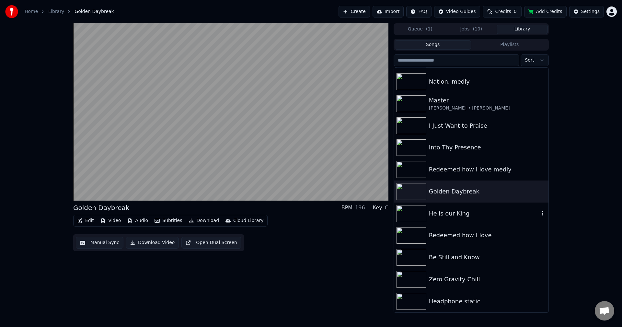
click at [467, 217] on div "He is our King" at bounding box center [484, 213] width 110 height 9
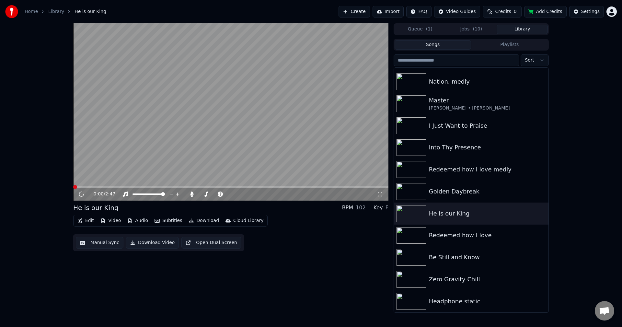
click at [142, 243] on button "Download Video" at bounding box center [152, 243] width 53 height 12
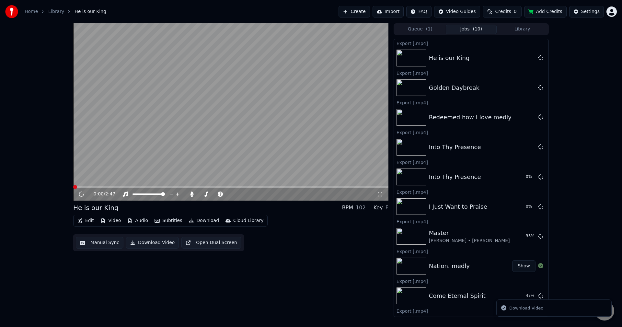
click at [529, 28] on button "Library" at bounding box center [522, 29] width 51 height 9
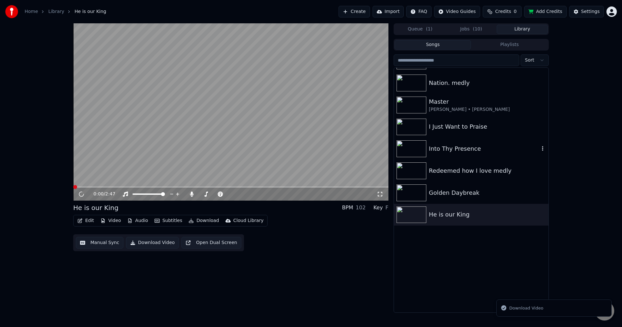
scroll to position [547, 0]
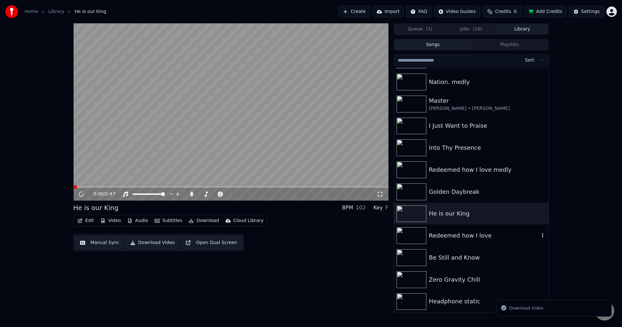
click at [495, 238] on div "Redeemed how I love" at bounding box center [484, 235] width 110 height 9
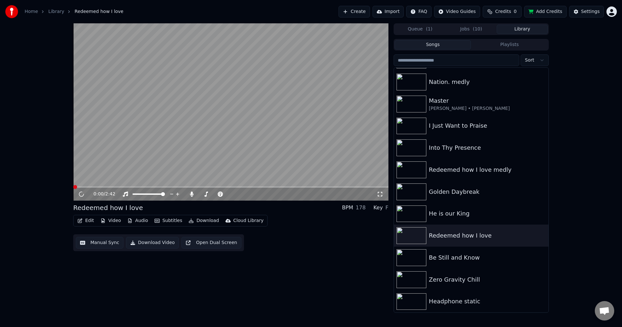
click at [145, 242] on button "Download Video" at bounding box center [152, 243] width 53 height 12
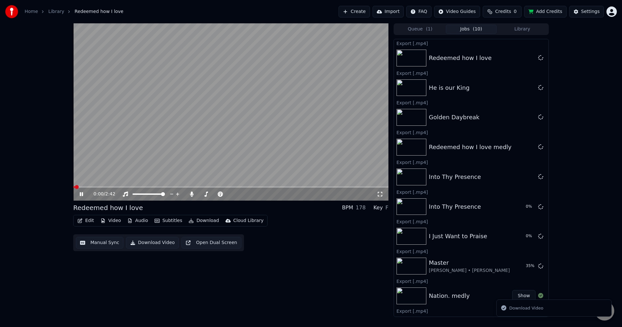
click at [534, 30] on button "Library" at bounding box center [522, 29] width 51 height 9
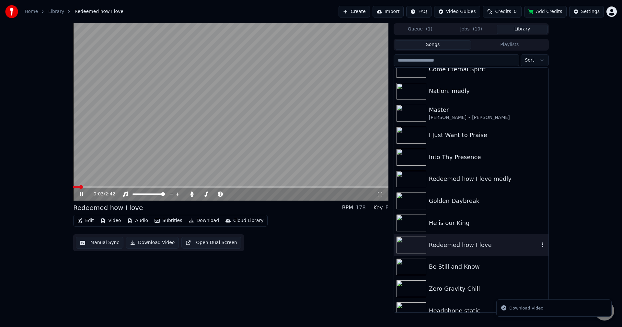
scroll to position [547, 0]
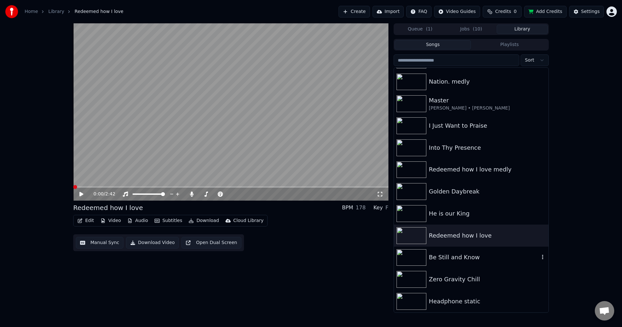
click at [476, 262] on div "Be Still and Know" at bounding box center [484, 257] width 110 height 9
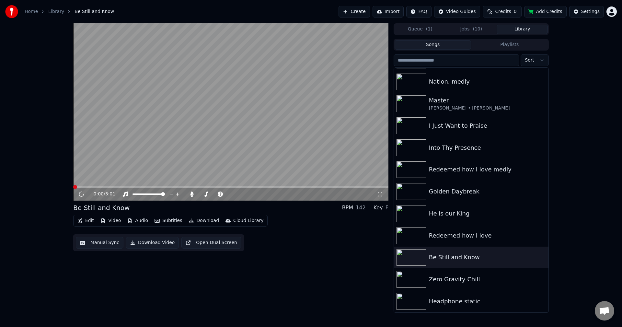
click at [161, 244] on button "Download Video" at bounding box center [152, 243] width 53 height 12
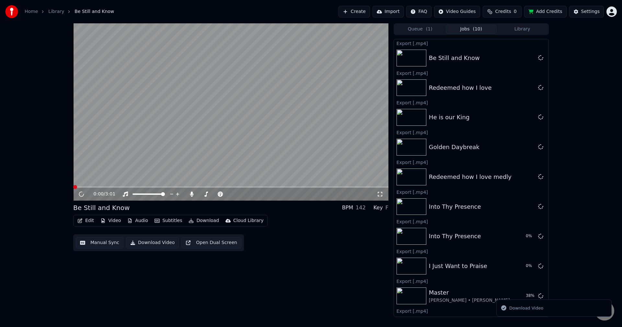
click at [524, 27] on button "Library" at bounding box center [522, 29] width 51 height 9
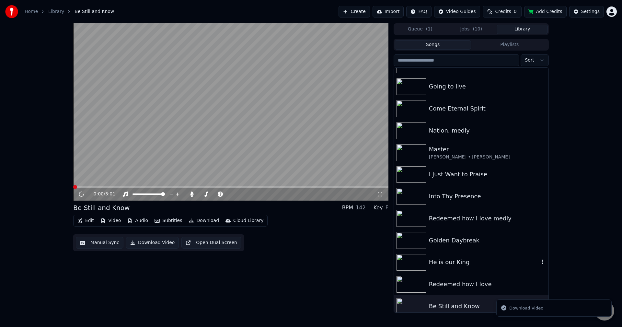
scroll to position [547, 0]
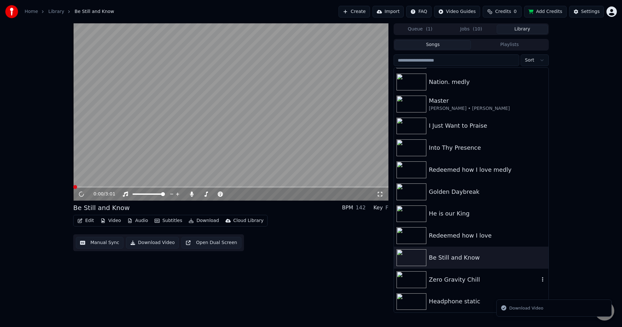
click at [477, 279] on div "Zero Gravity Chill" at bounding box center [484, 279] width 110 height 9
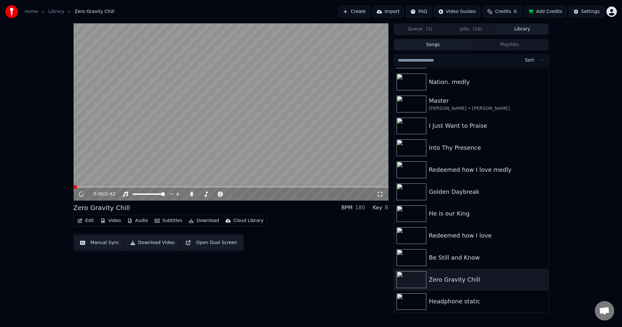
click at [156, 241] on button "Download Video" at bounding box center [152, 243] width 53 height 12
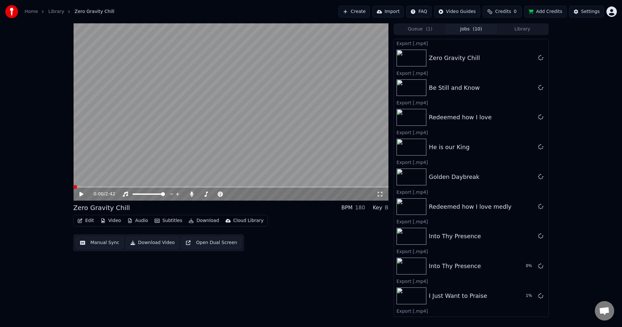
click at [520, 29] on button "Library" at bounding box center [522, 29] width 51 height 9
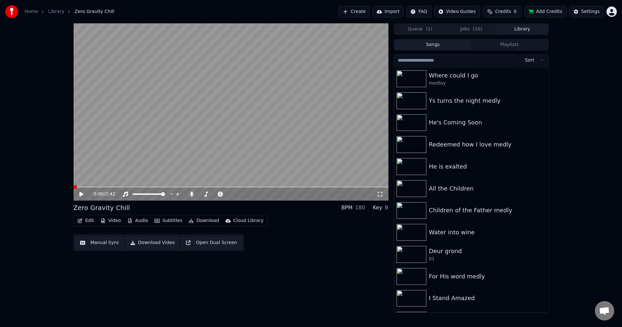
click at [480, 32] on button "Jobs ( 10 )" at bounding box center [471, 29] width 51 height 9
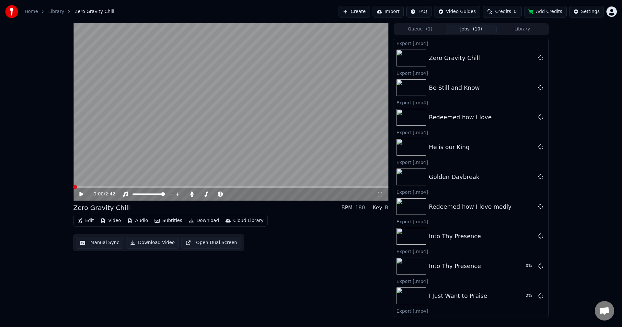
click at [514, 31] on button "Library" at bounding box center [522, 29] width 51 height 9
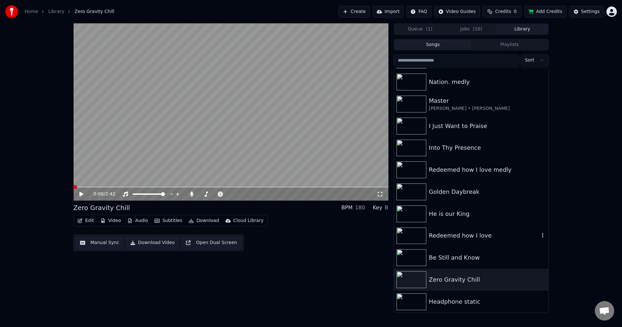
scroll to position [547, 0]
click at [499, 302] on div "Headphone static" at bounding box center [484, 301] width 110 height 9
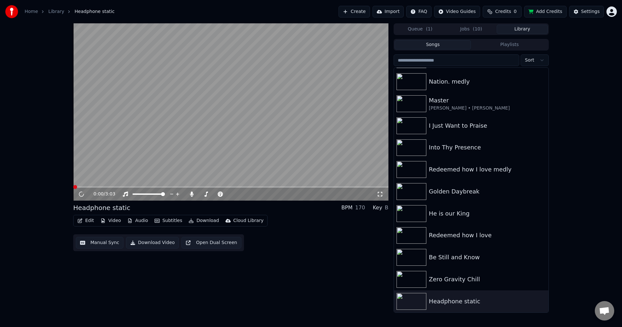
click at [462, 31] on button "Jobs ( 10 )" at bounding box center [471, 29] width 51 height 9
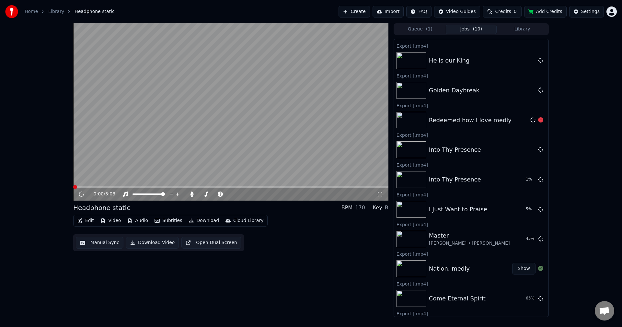
scroll to position [162, 0]
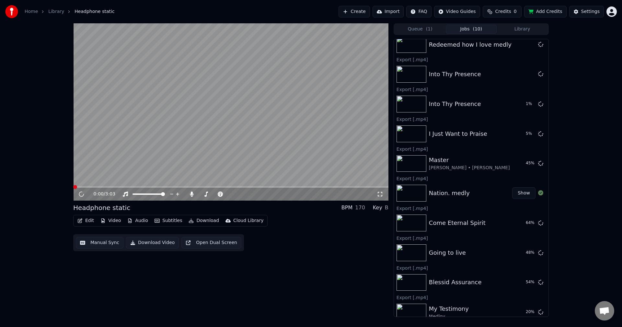
click at [519, 190] on button "Show" at bounding box center [523, 193] width 23 height 12
click at [82, 195] on icon at bounding box center [81, 194] width 3 height 4
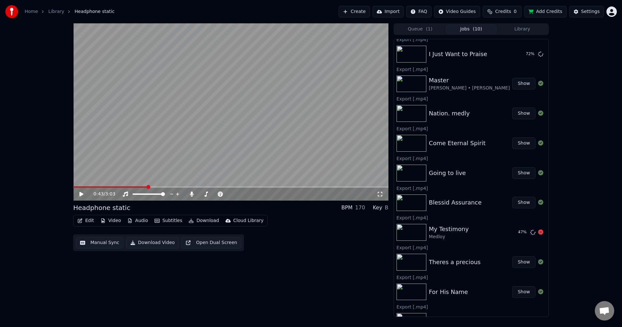
scroll to position [0, 0]
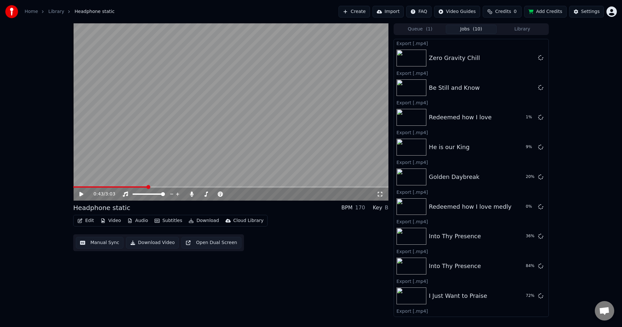
click at [511, 29] on button "Library" at bounding box center [522, 29] width 51 height 9
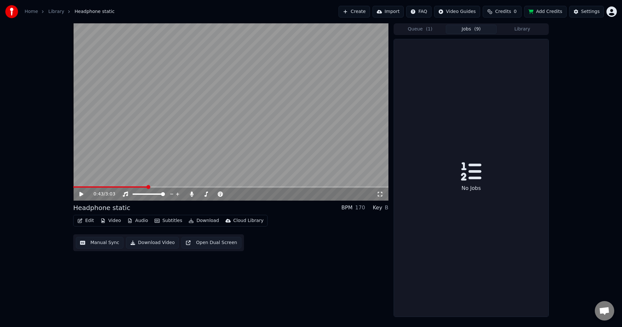
click at [462, 31] on button "Jobs ( 9 )" at bounding box center [471, 29] width 51 height 9
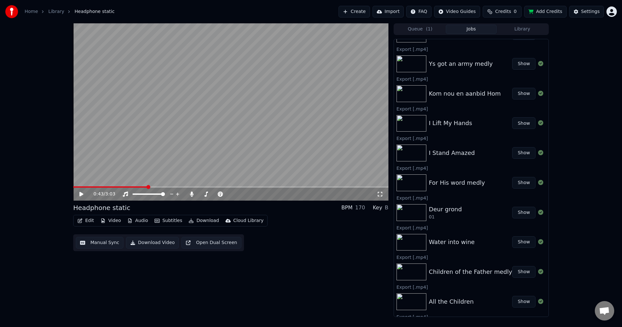
scroll to position [792, 0]
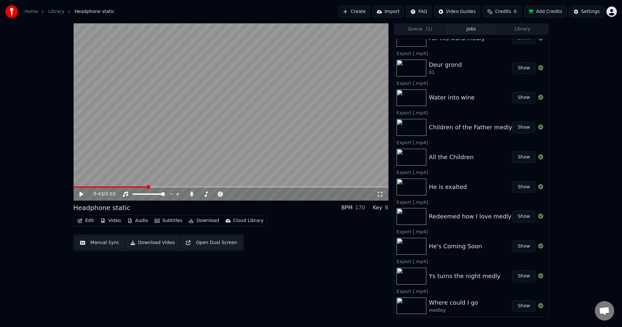
click at [522, 31] on button "Library" at bounding box center [522, 29] width 51 height 9
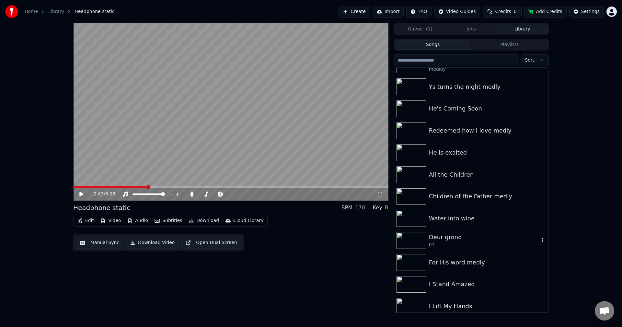
scroll to position [0, 0]
